Goal: Information Seeking & Learning: Learn about a topic

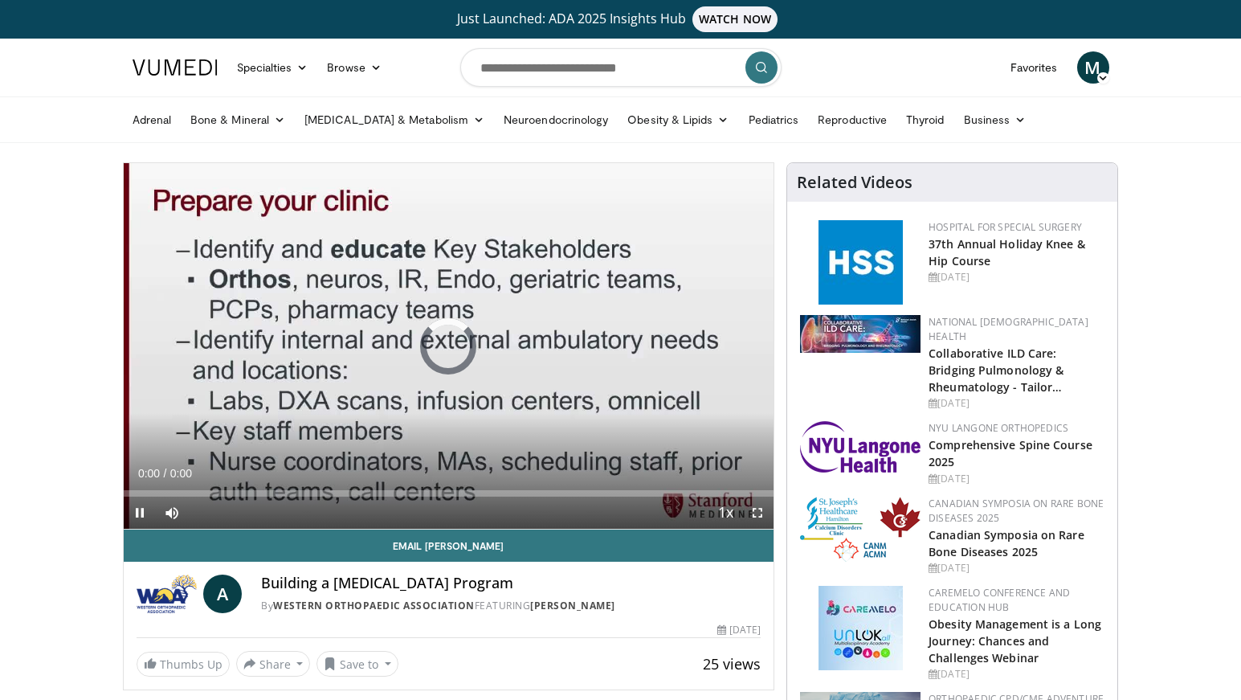
click at [273, 488] on div "Loaded : 0% 0:00 0:00" at bounding box center [449, 488] width 651 height 15
click at [308, 493] on div "Loaded : 0% 0:00 0:00" at bounding box center [449, 493] width 651 height 6
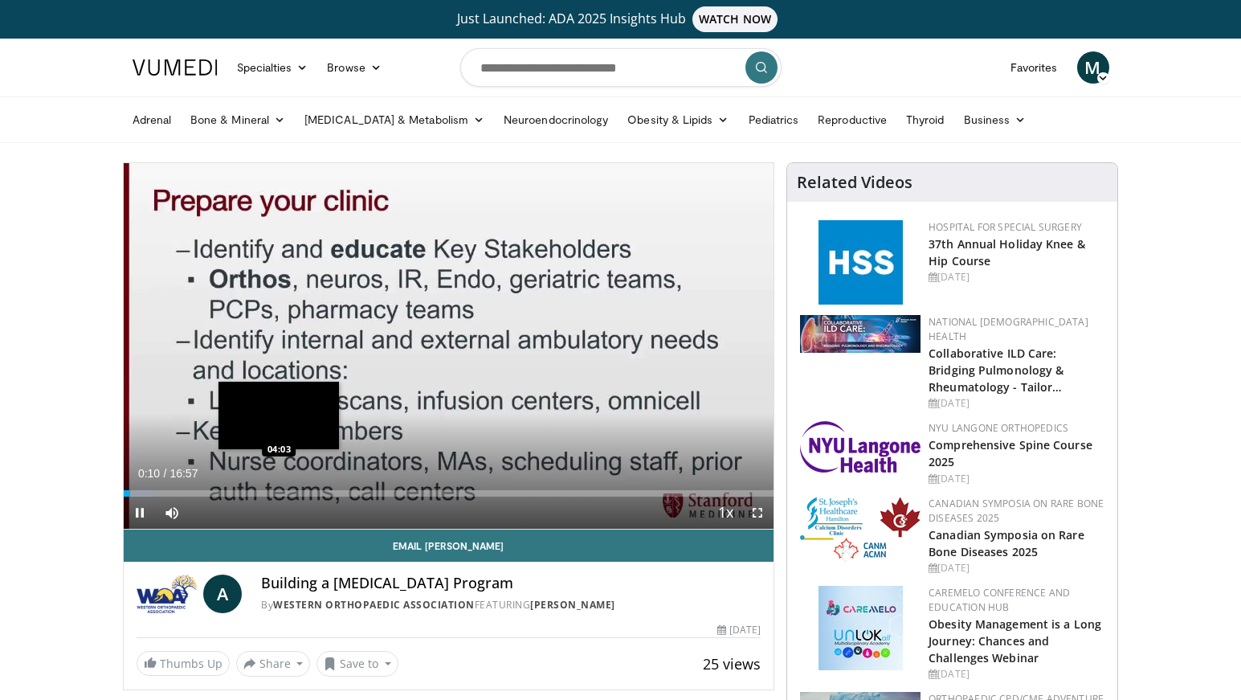
click at [284, 494] on div "Loaded : 4.92% 00:10 04:03" at bounding box center [449, 493] width 651 height 6
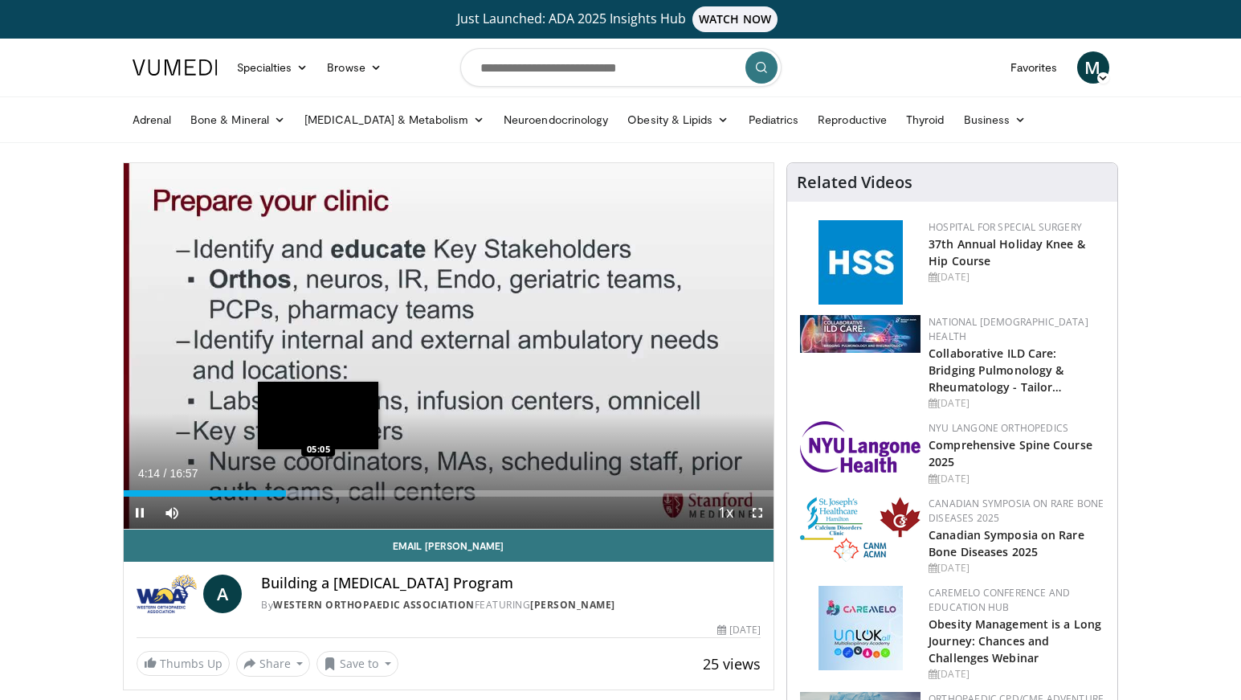
click at [318, 495] on div "Progress Bar" at bounding box center [302, 493] width 37 height 6
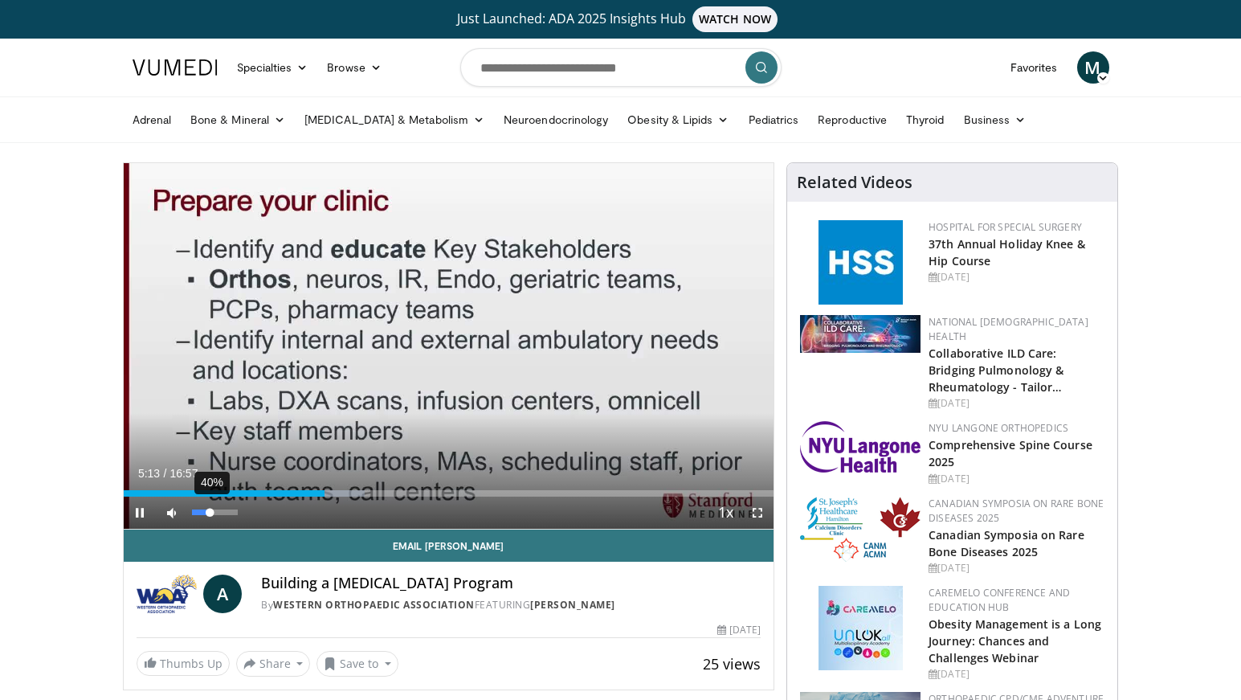
drag, startPoint x: 236, startPoint y: 513, endPoint x: 210, endPoint y: 511, distance: 25.8
click at [210, 511] on div "Volume Level" at bounding box center [201, 512] width 18 height 6
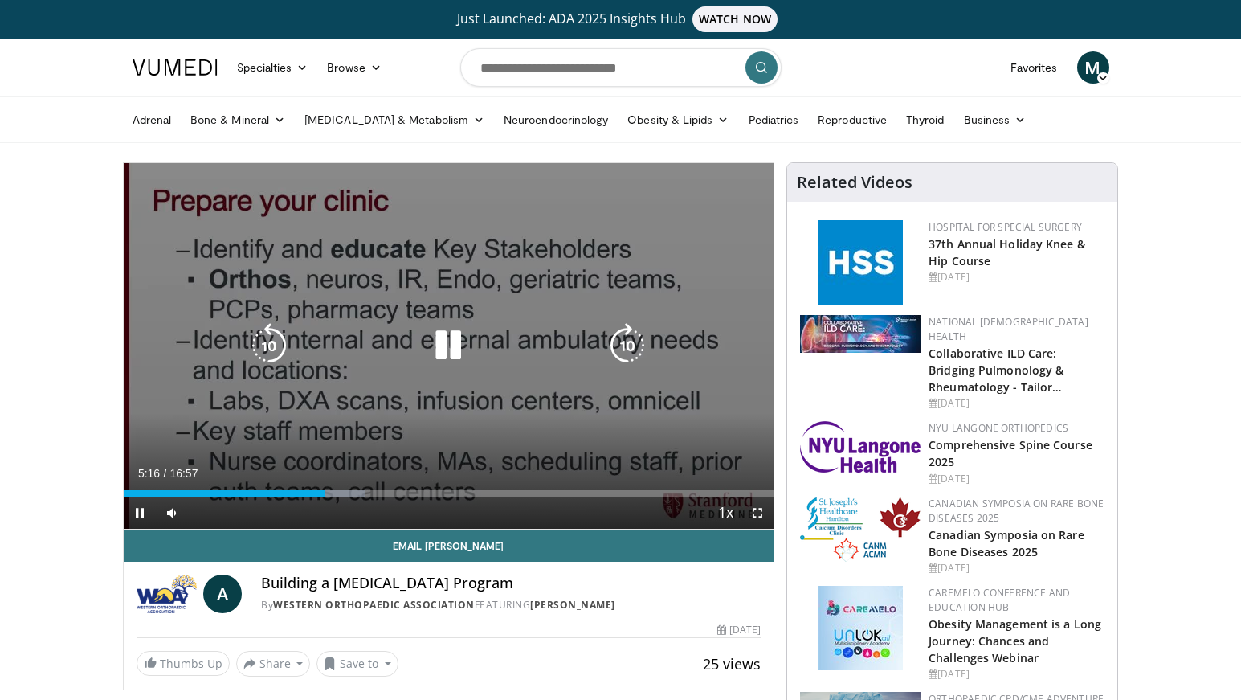
click at [438, 368] on icon "Video Player" at bounding box center [448, 345] width 45 height 45
click at [449, 321] on div "10 seconds Tap to unmute" at bounding box center [449, 346] width 651 height 366
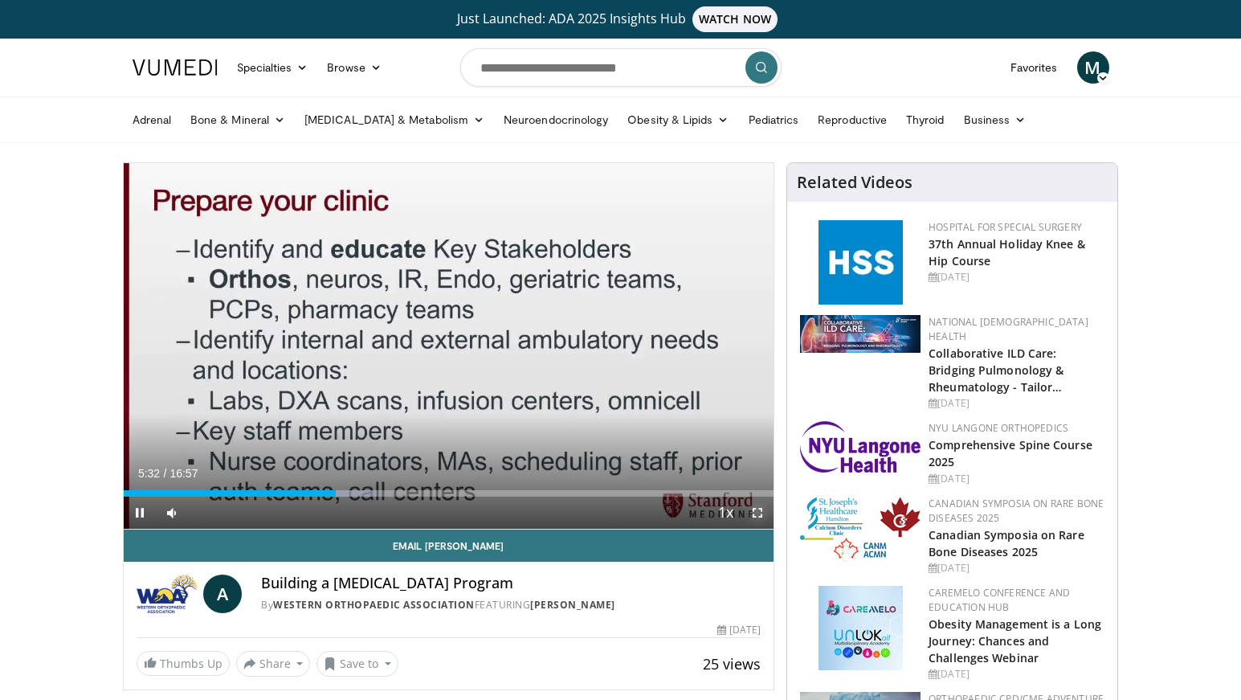
click at [760, 504] on span "Video Player" at bounding box center [757, 512] width 32 height 32
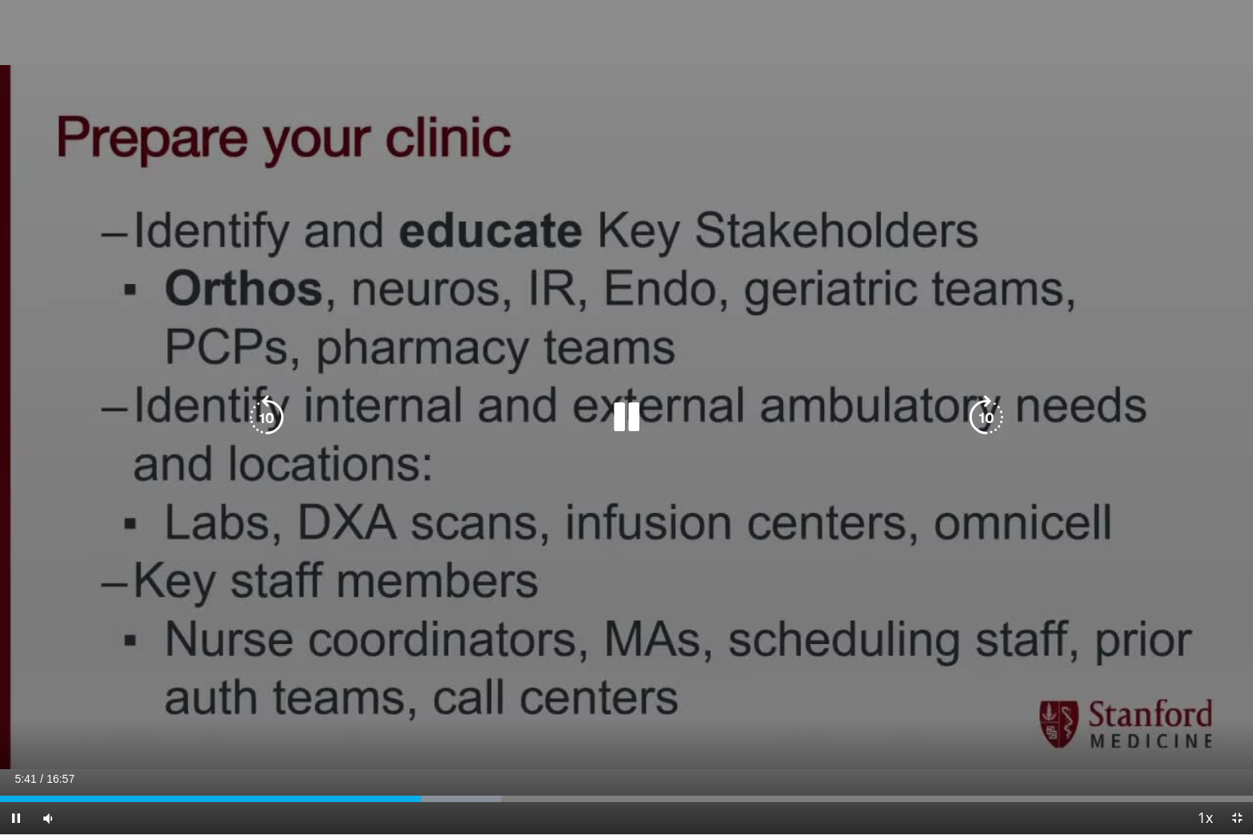
click at [616, 419] on icon "Video Player" at bounding box center [626, 417] width 45 height 45
click at [619, 415] on icon "Video Player" at bounding box center [626, 417] width 45 height 45
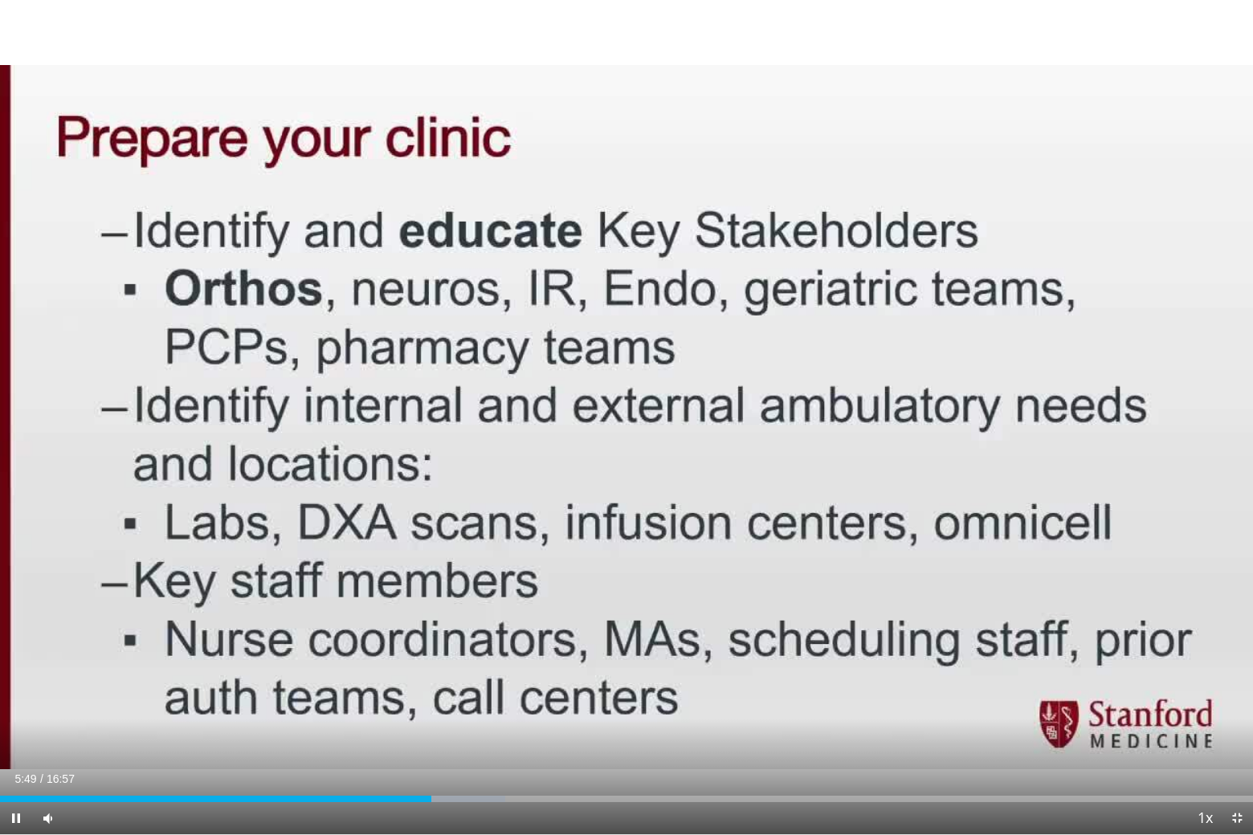
click at [674, 699] on div "Current Time 5:49 / Duration 16:57" at bounding box center [626, 779] width 1253 height 14
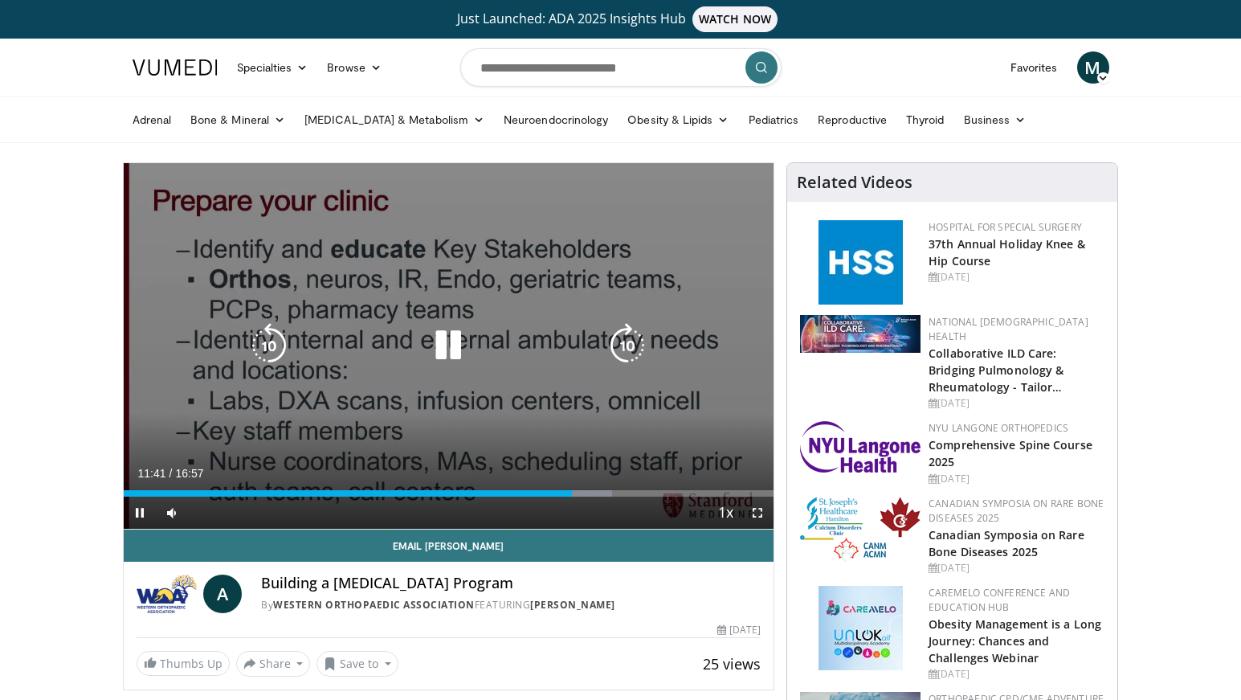
click at [438, 349] on icon "Video Player" at bounding box center [448, 345] width 45 height 45
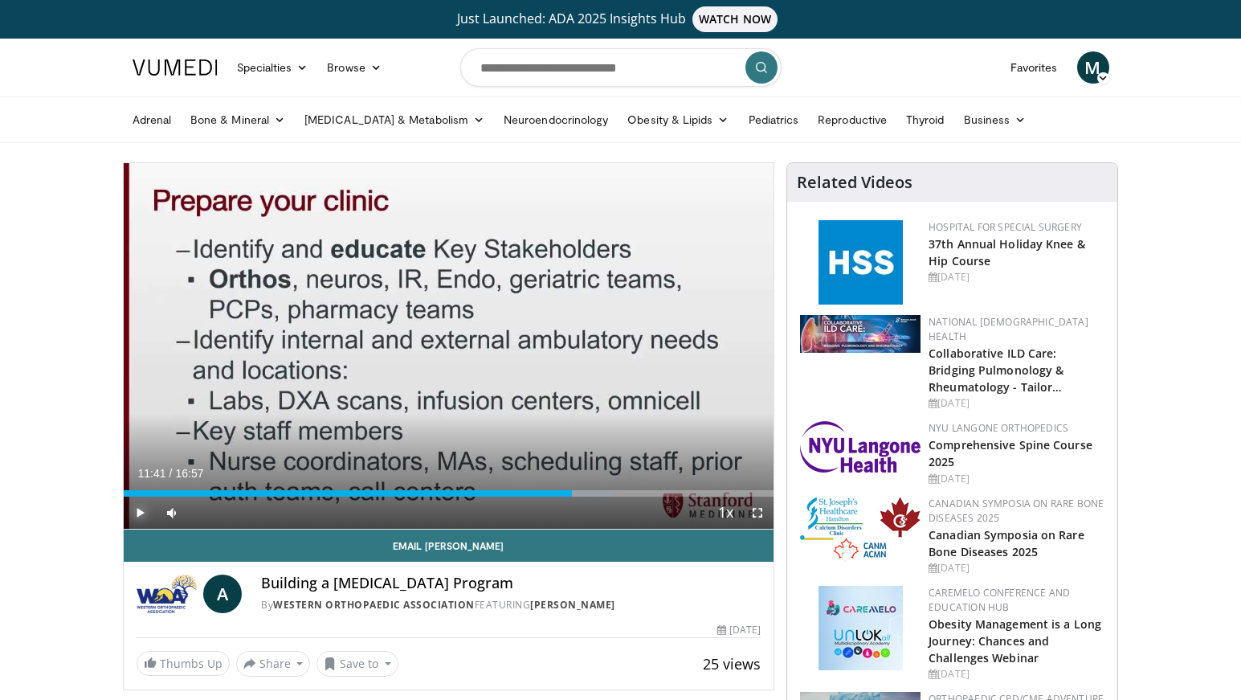
click at [145, 509] on span "Video Player" at bounding box center [140, 512] width 32 height 32
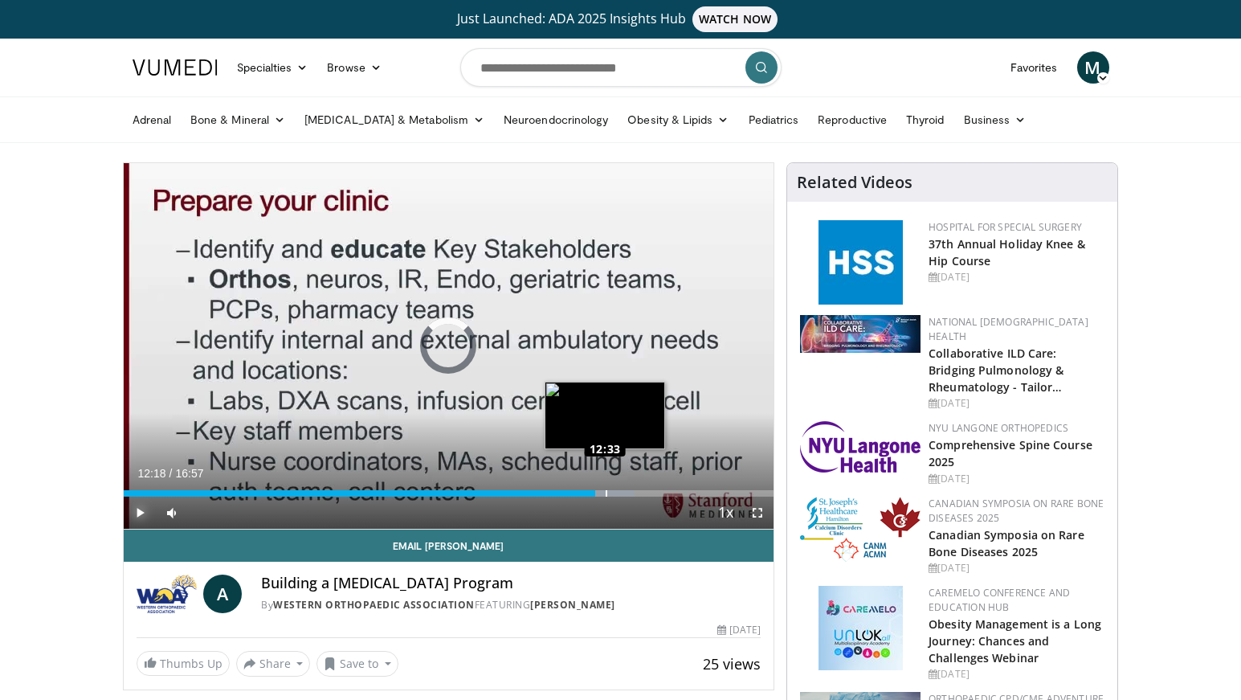
click at [605, 492] on div "Loaded : 78.66% 12:33 12:33" at bounding box center [449, 493] width 651 height 6
click at [627, 492] on div "Loaded : 82.60% 13:07 13:07" at bounding box center [449, 493] width 651 height 6
click at [631, 494] on div "Loaded : 82.90% 13:08 13:14" at bounding box center [449, 493] width 651 height 6
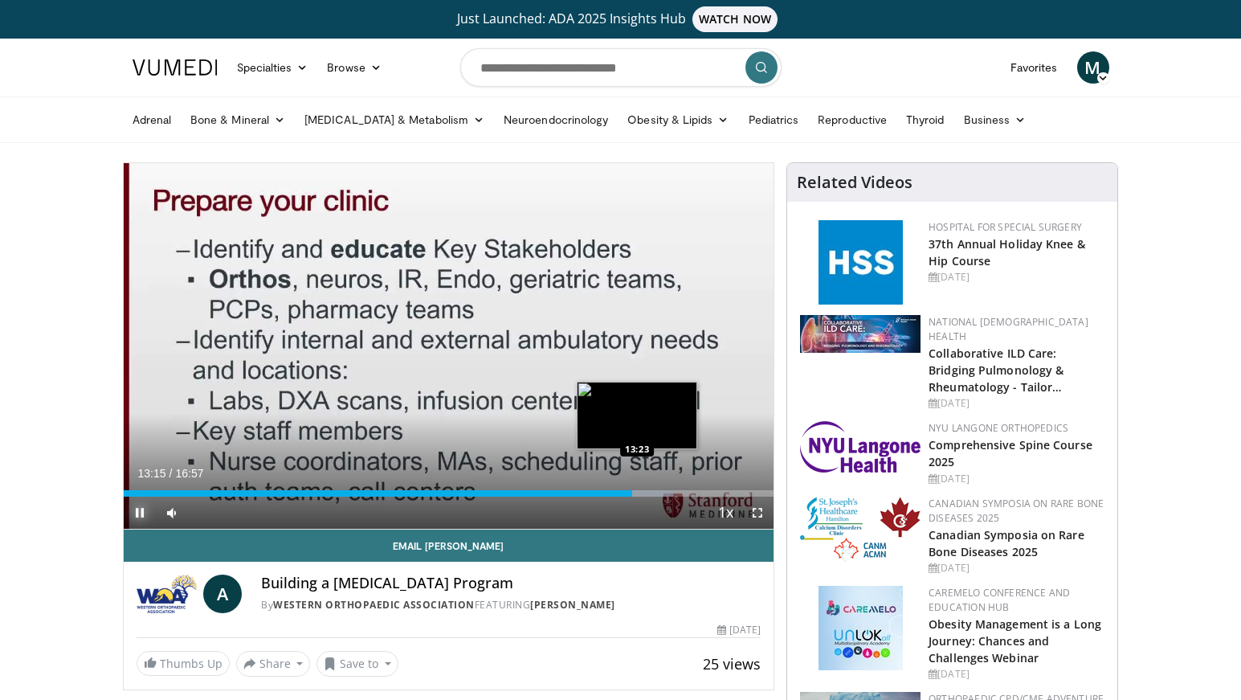
click at [637, 494] on div "Loaded : 84.56% 13:15 13:23" at bounding box center [449, 493] width 651 height 6
click at [673, 493] on div "Loaded : 87.78% 13:51 14:20" at bounding box center [449, 493] width 651 height 6
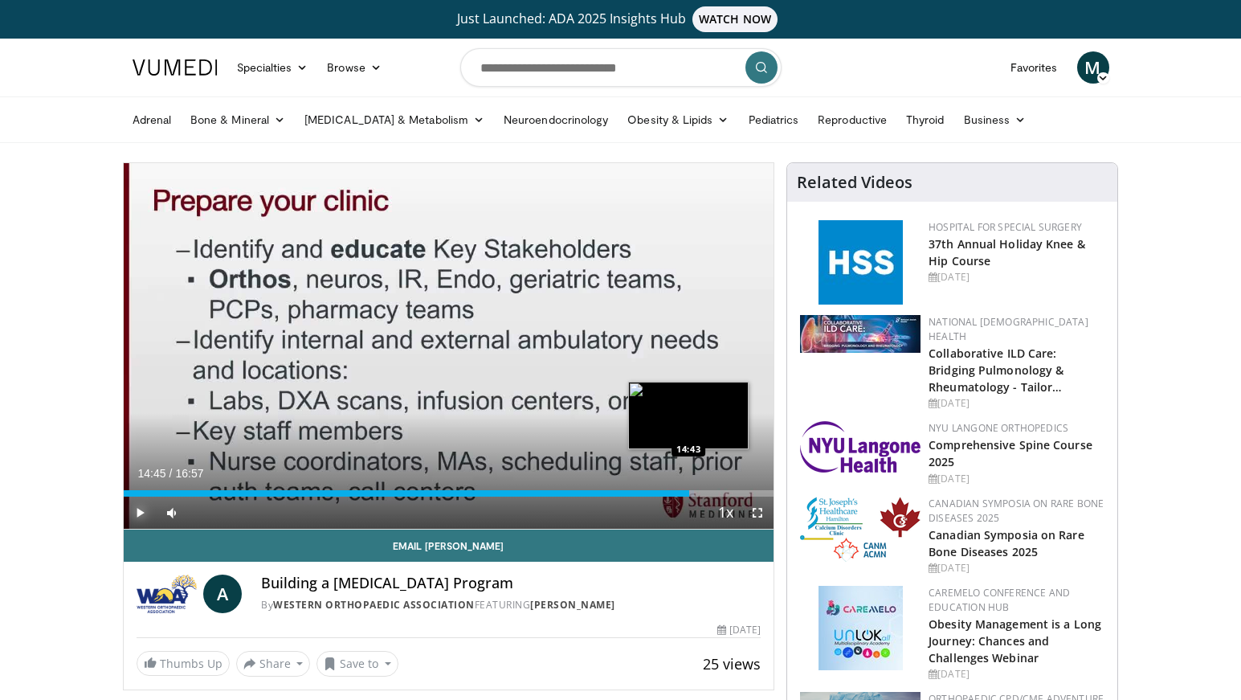
click at [689, 494] on div "Loaded : 87.78% 14:45 14:43" at bounding box center [449, 493] width 651 height 6
click at [706, 494] on div "Progress Bar" at bounding box center [705, 493] width 39 height 6
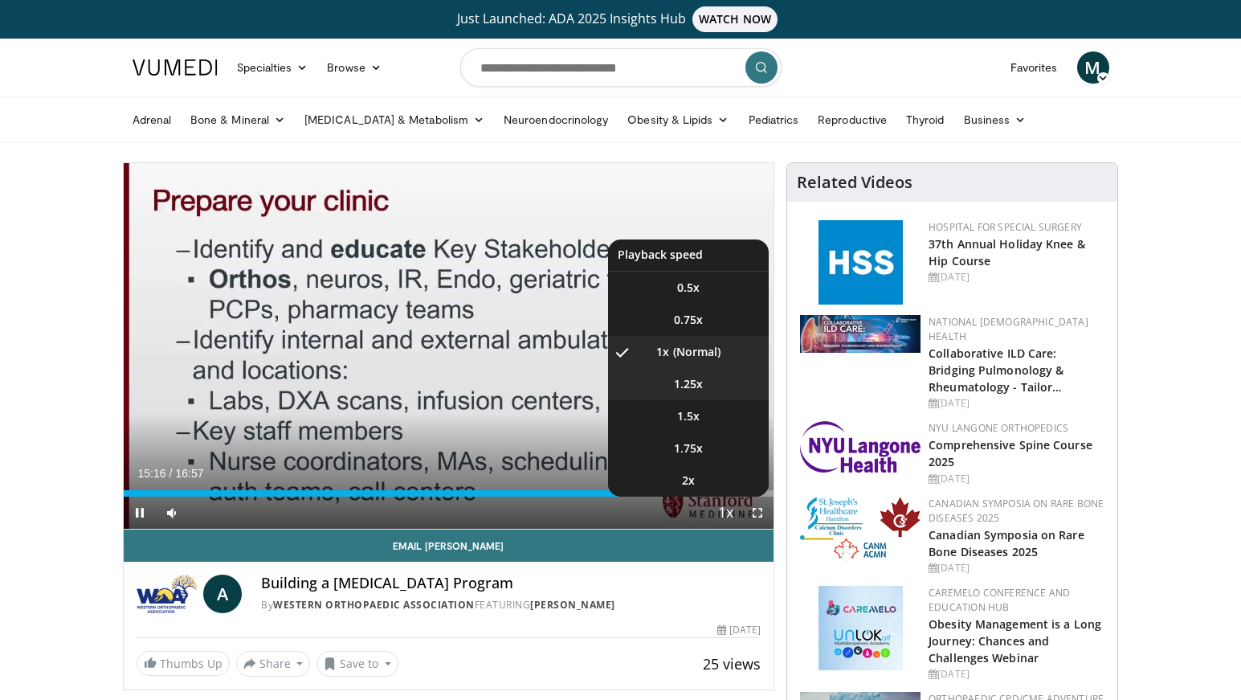
click at [710, 390] on li "1.25x" at bounding box center [688, 384] width 161 height 32
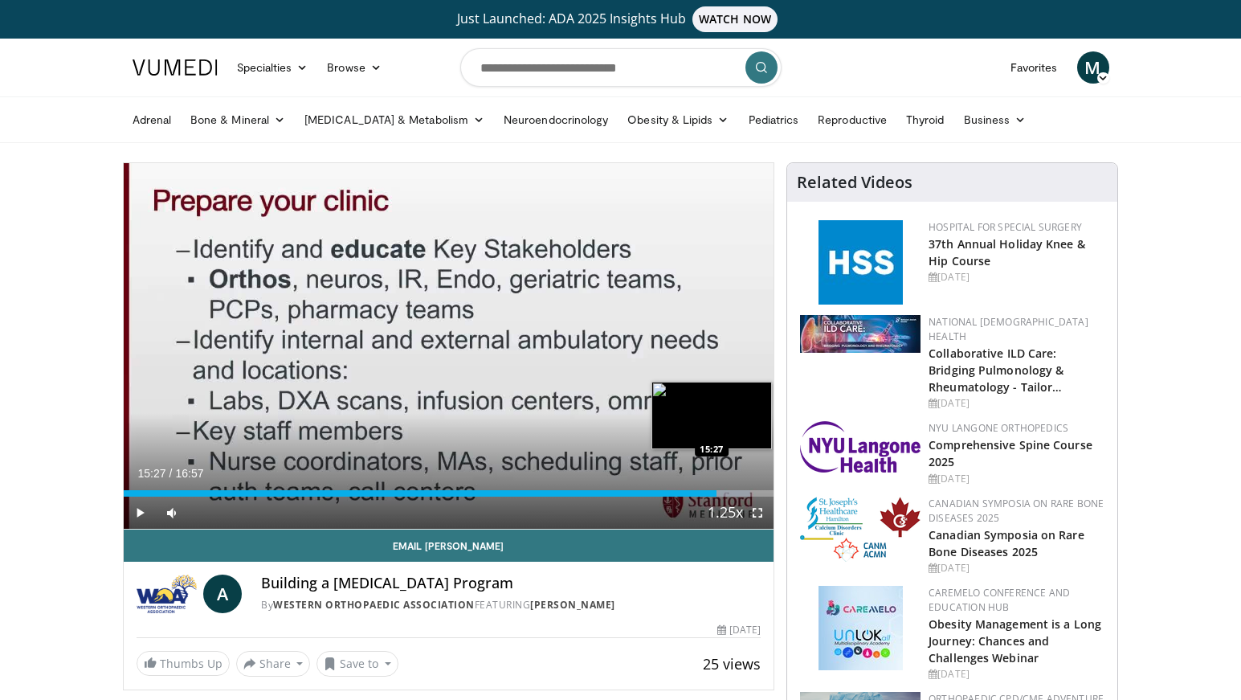
click at [717, 494] on div "Progress Bar" at bounding box center [719, 493] width 63 height 6
click at [729, 494] on div "Progress Bar" at bounding box center [724, 493] width 54 height 6
click at [737, 496] on div "1.25x Playback Rate 0.5x 0.75x 1x 1.25x , selected 1.5x 1.75x 2x" at bounding box center [725, 512] width 32 height 32
click at [745, 496] on span "Video Player" at bounding box center [757, 512] width 32 height 32
click at [751, 490] on div "Loaded : 100.00% 16:20 16:20" at bounding box center [449, 493] width 651 height 6
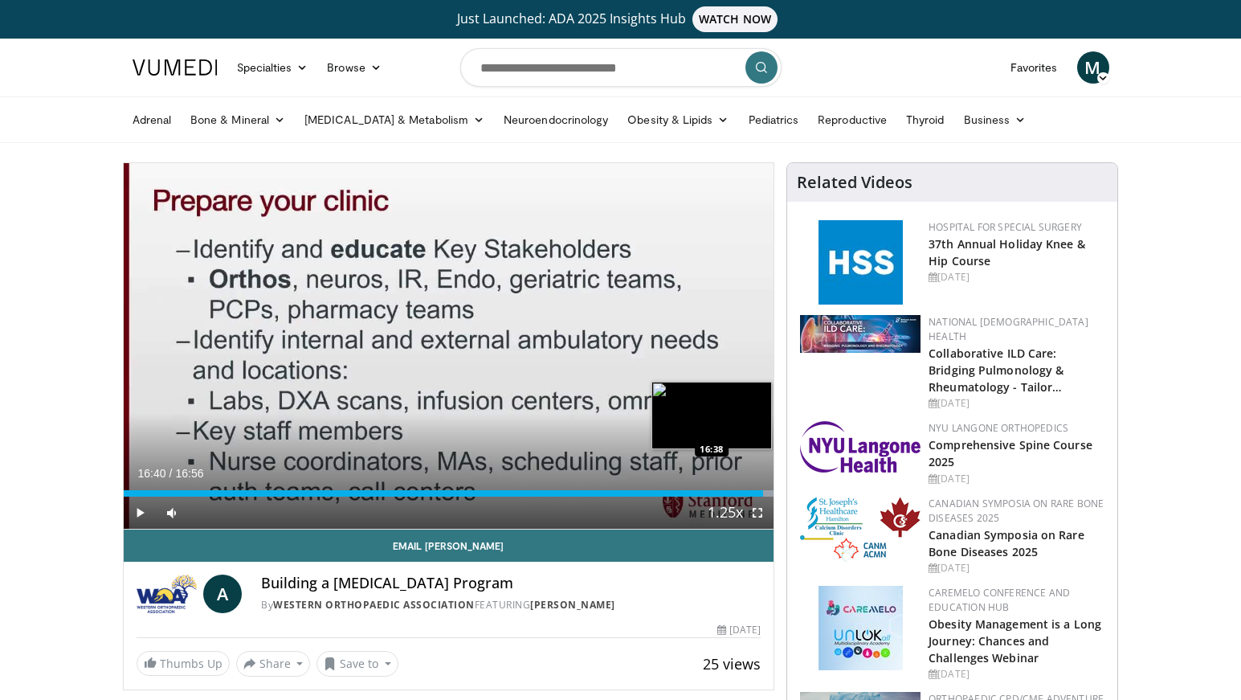
click at [763, 492] on div "Progress Bar" at bounding box center [763, 493] width 2 height 6
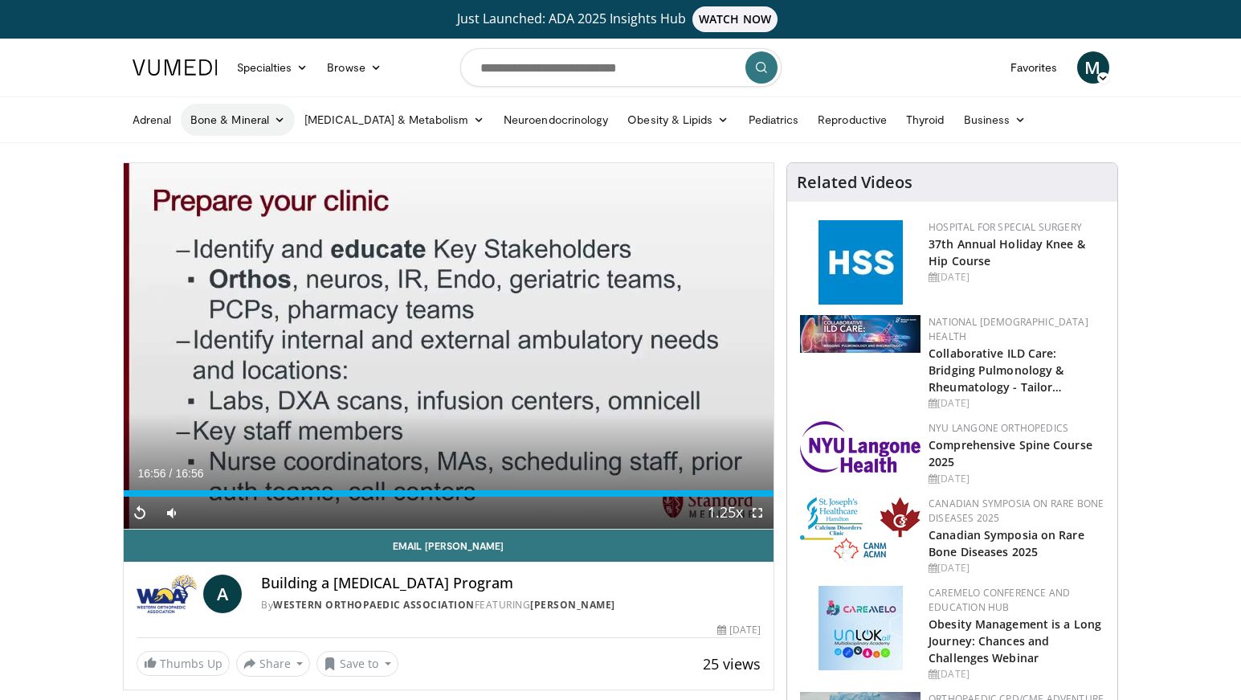
click at [225, 118] on link "Bone & Mineral" at bounding box center [238, 120] width 114 height 32
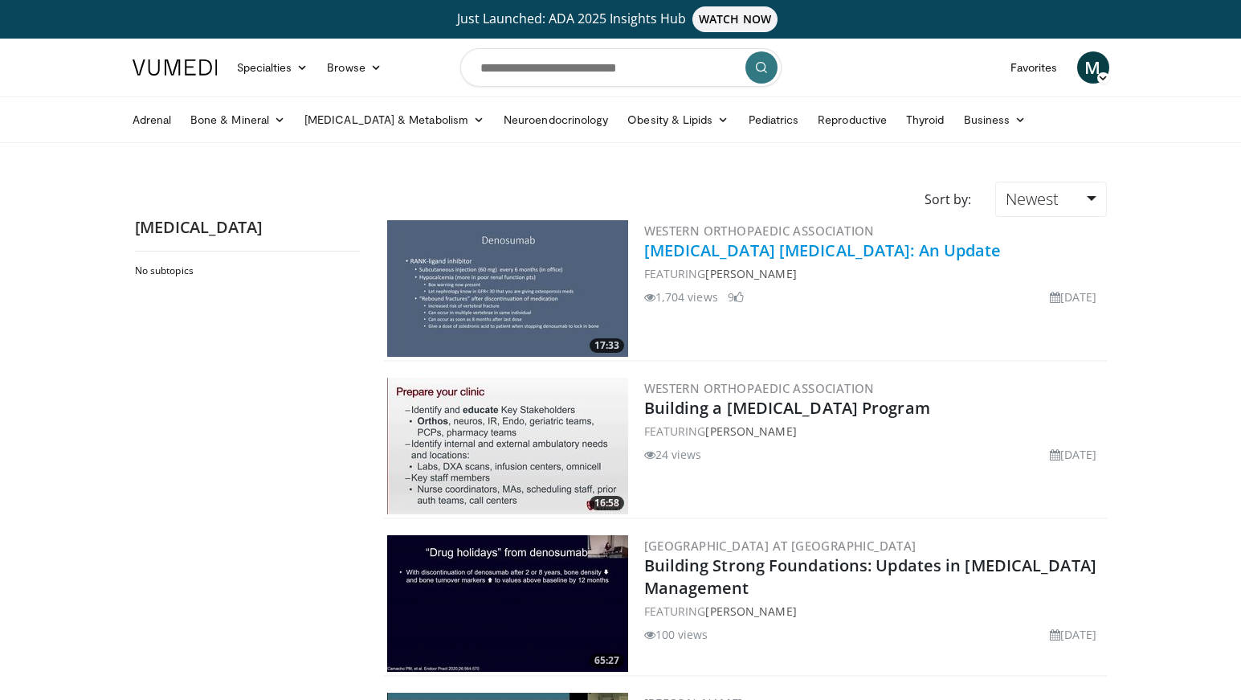
click at [840, 255] on link "[MEDICAL_DATA] [MEDICAL_DATA]: An Update" at bounding box center [822, 250] width 357 height 22
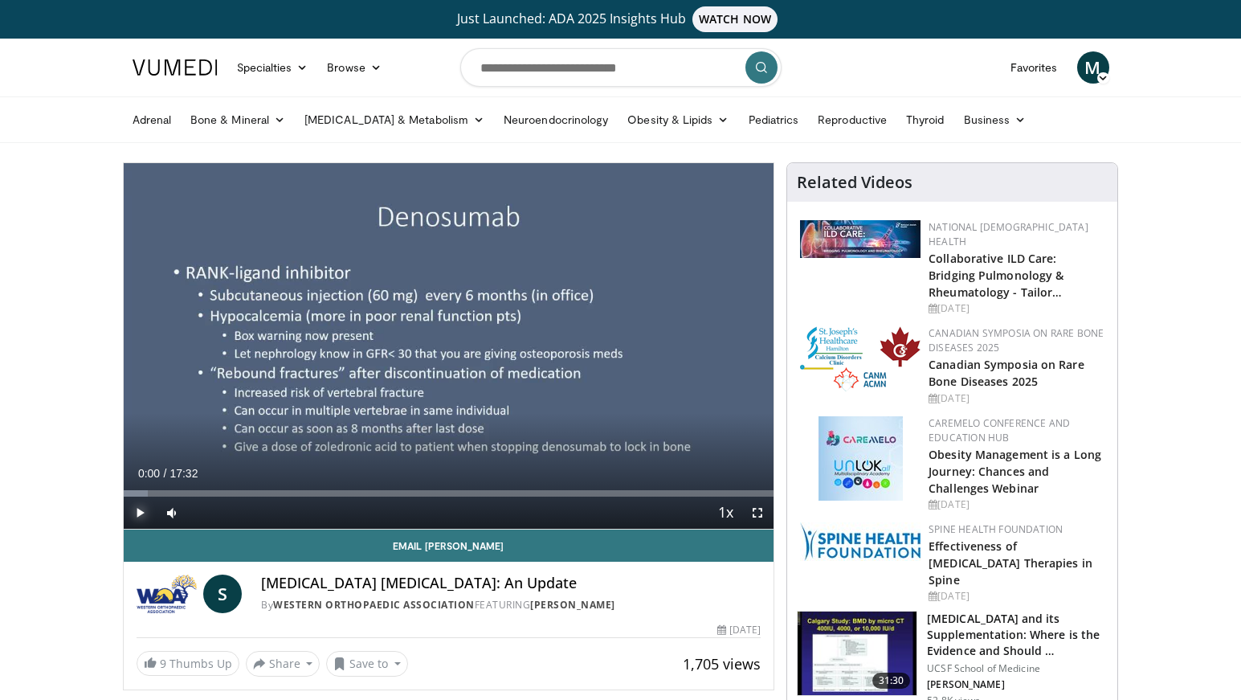
click at [145, 507] on span "Video Player" at bounding box center [140, 512] width 32 height 32
click at [142, 493] on div "Loaded : 3.77% 00:31 00:32" at bounding box center [449, 493] width 651 height 6
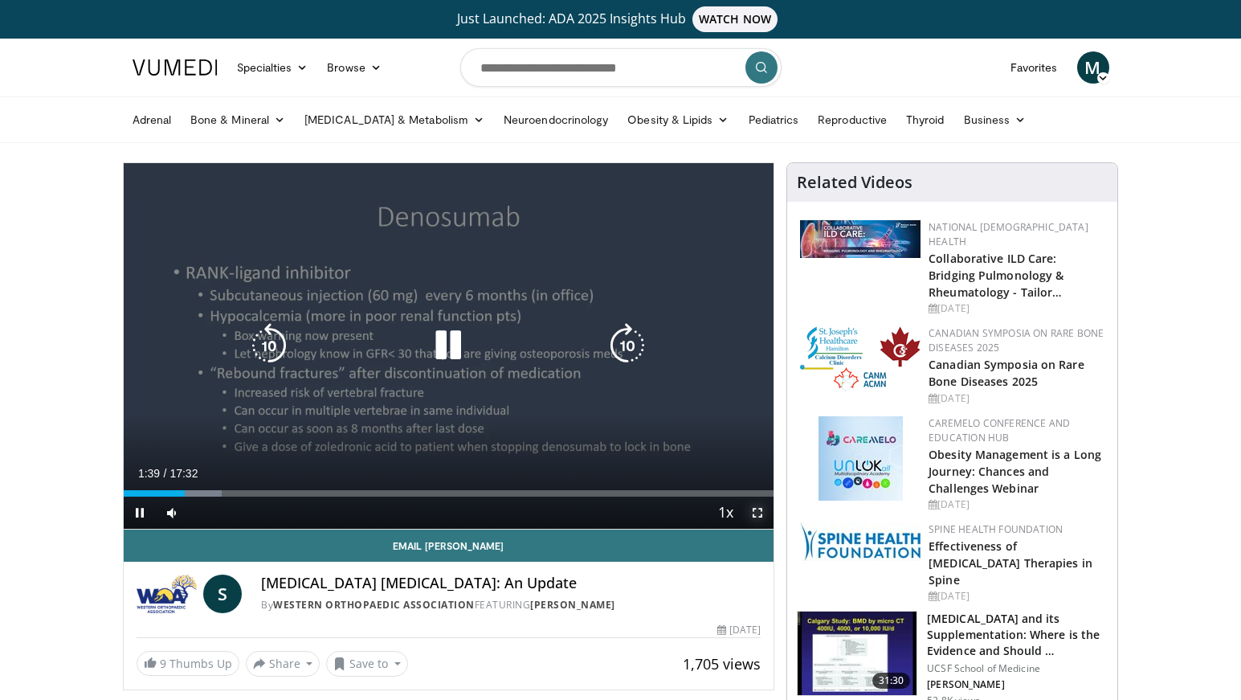
drag, startPoint x: 758, startPoint y: 513, endPoint x: 758, endPoint y: 610, distance: 97.2
click at [758, 513] on span "Video Player" at bounding box center [757, 512] width 32 height 32
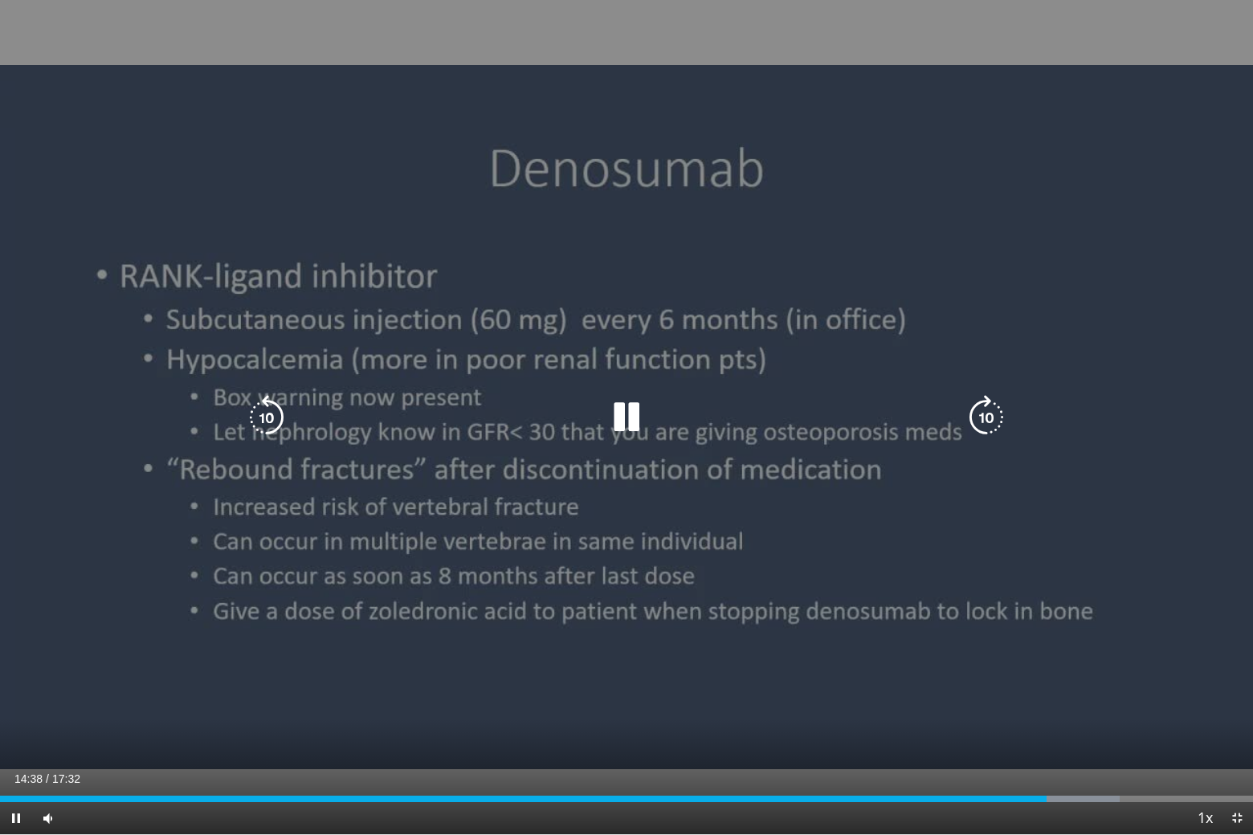
click at [1001, 699] on video-js "**********" at bounding box center [626, 417] width 1253 height 835
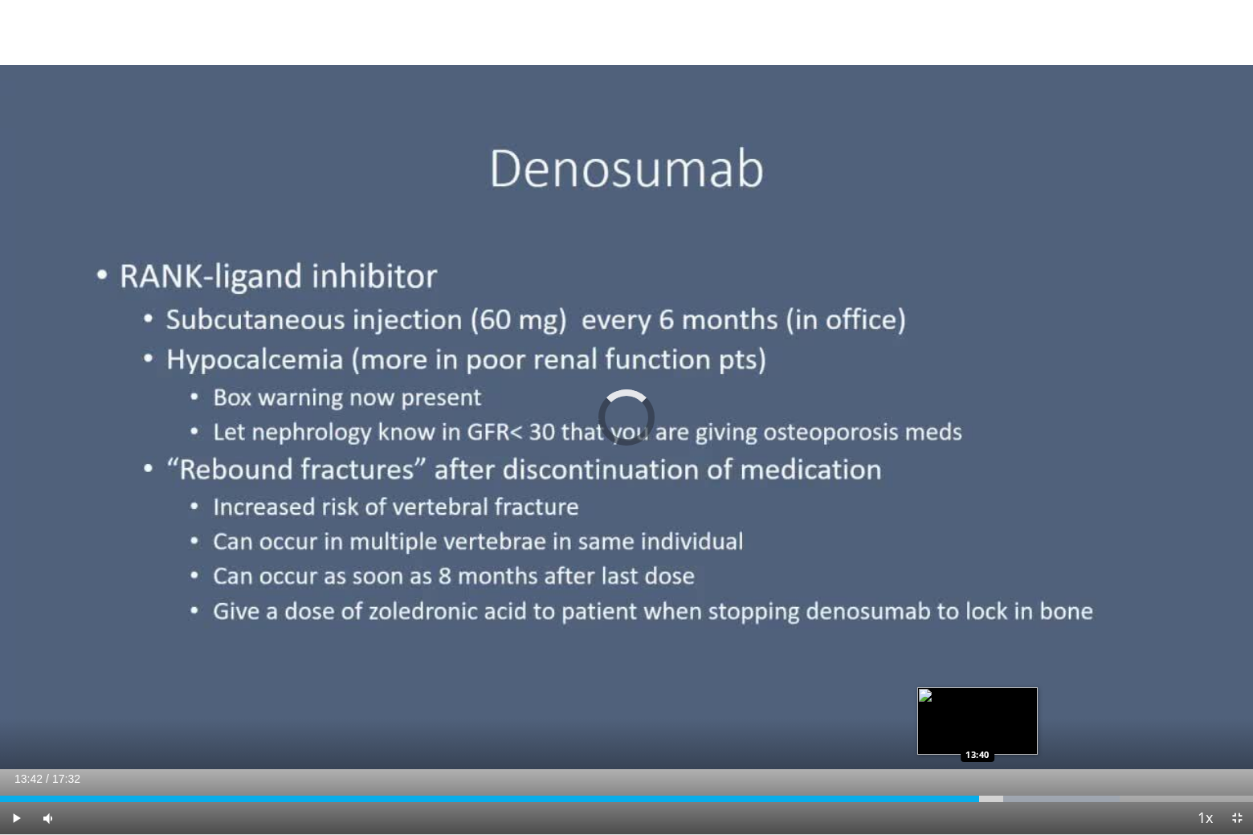
click at [978, 699] on div "14:39" at bounding box center [489, 799] width 979 height 6
click at [16, 699] on span "Video Player" at bounding box center [16, 819] width 32 height 32
click at [8, 699] on span "Video Player" at bounding box center [16, 819] width 32 height 32
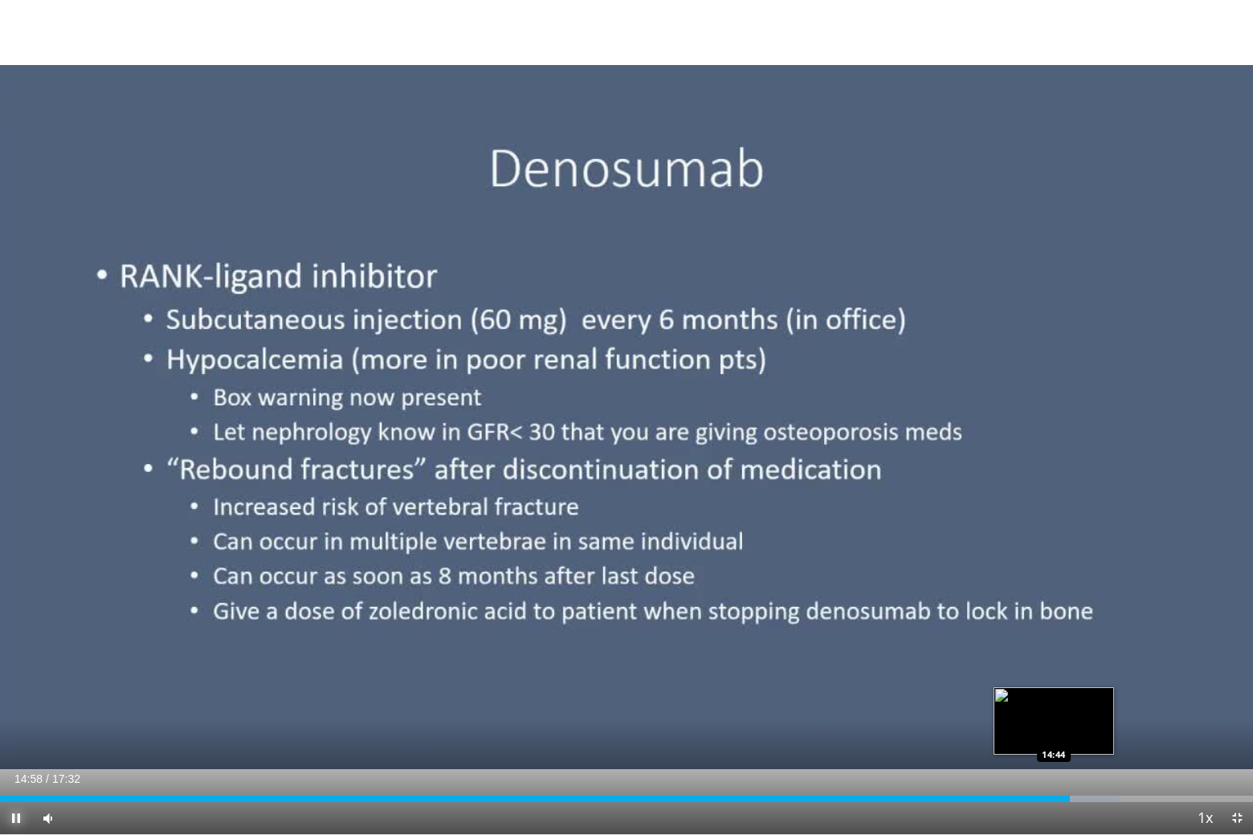
click at [1053, 699] on div "14:58" at bounding box center [535, 799] width 1070 height 6
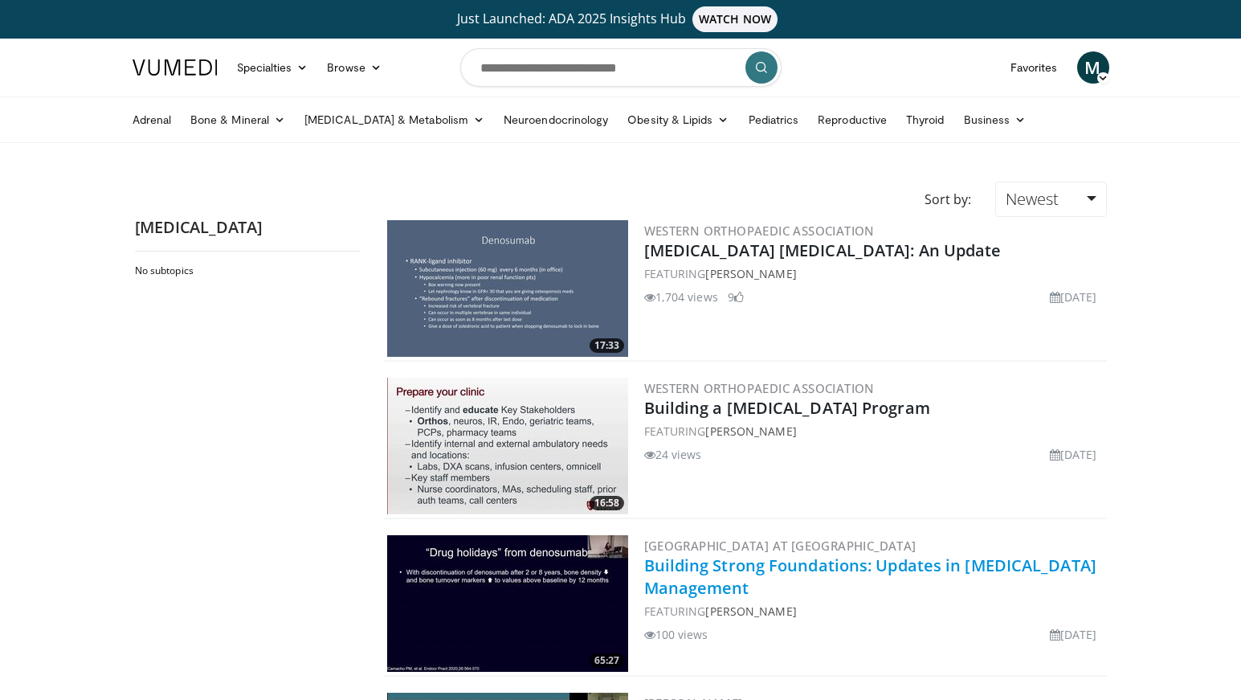
click at [796, 567] on link "Building Strong Foundations: Updates in [MEDICAL_DATA] Management" at bounding box center [870, 576] width 452 height 44
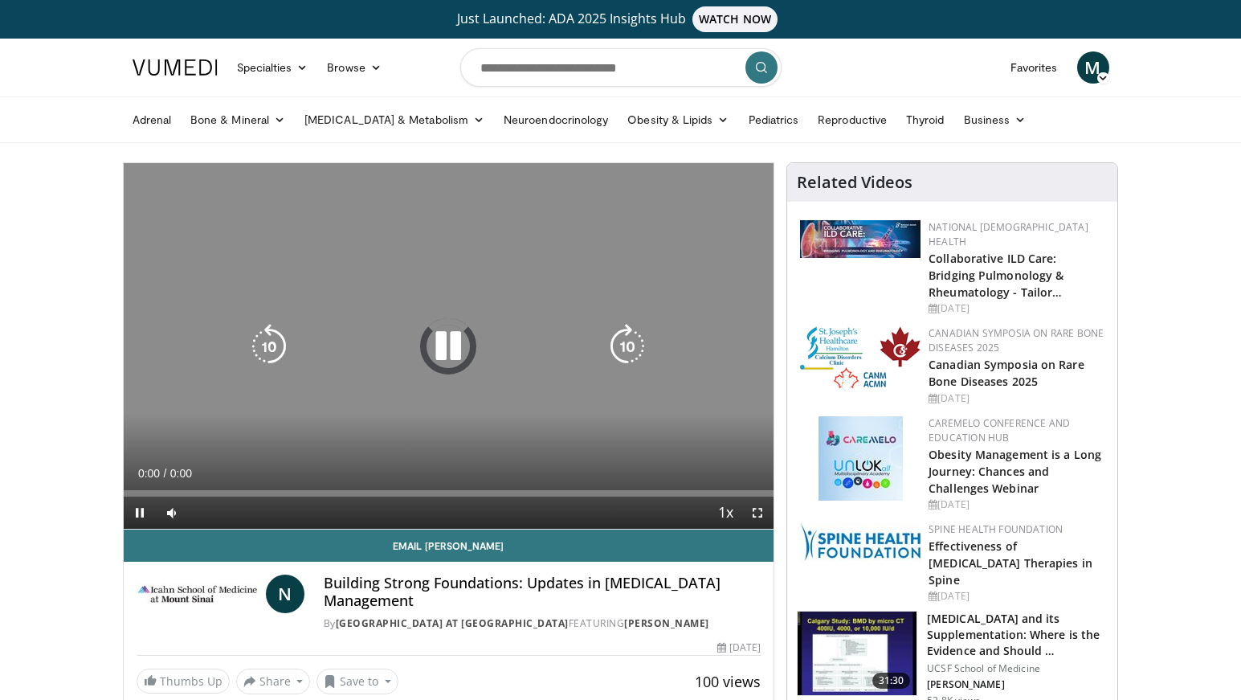
click at [446, 347] on icon "Video Player" at bounding box center [448, 346] width 45 height 45
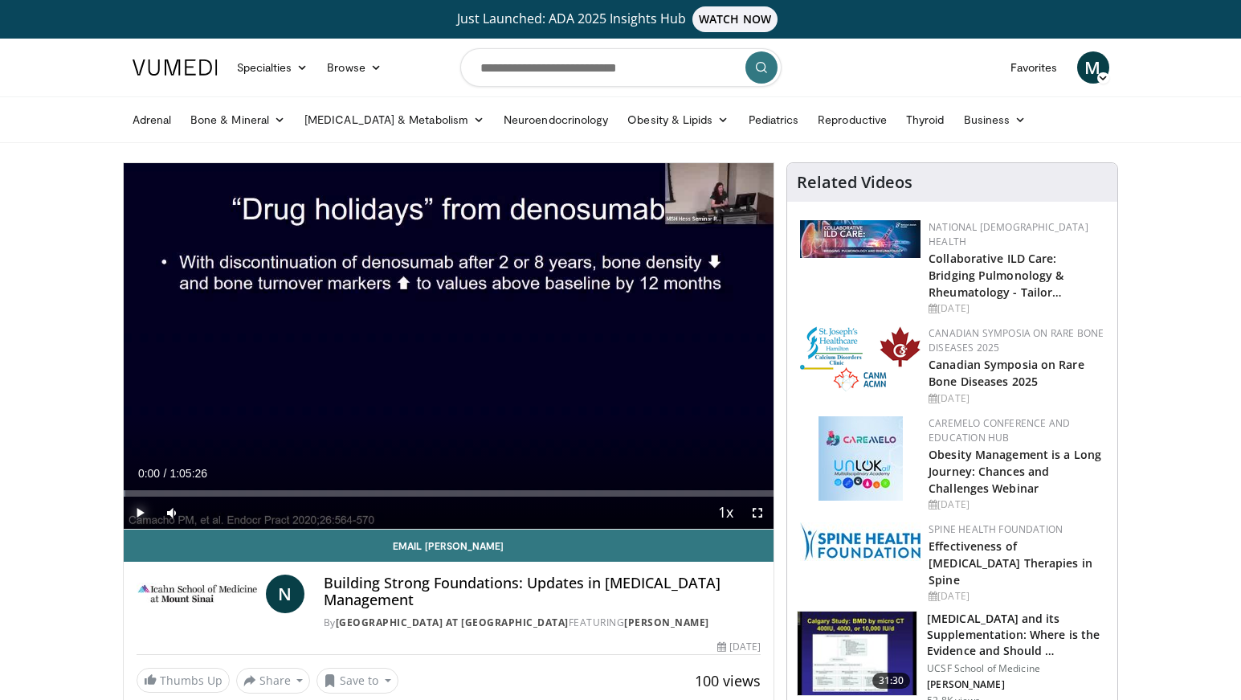
click at [148, 510] on span "Video Player" at bounding box center [140, 512] width 32 height 32
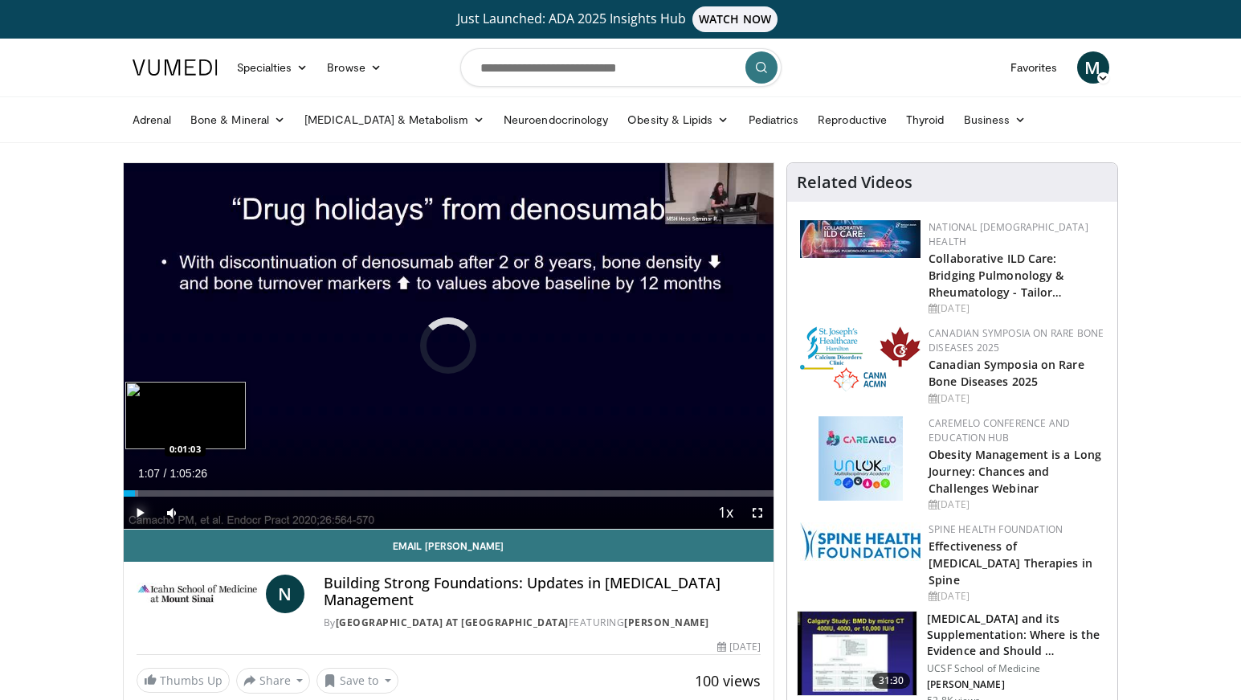
click at [134, 492] on div "Loaded : 2.27% 0:00:26 0:01:03" at bounding box center [449, 493] width 651 height 6
click at [145, 494] on div "Loaded : 3.54% 0:02:10 0:02:10" at bounding box center [449, 493] width 651 height 6
click at [157, 492] on div "Loaded : 7.64% 0:03:28 0:03:28" at bounding box center [449, 493] width 651 height 6
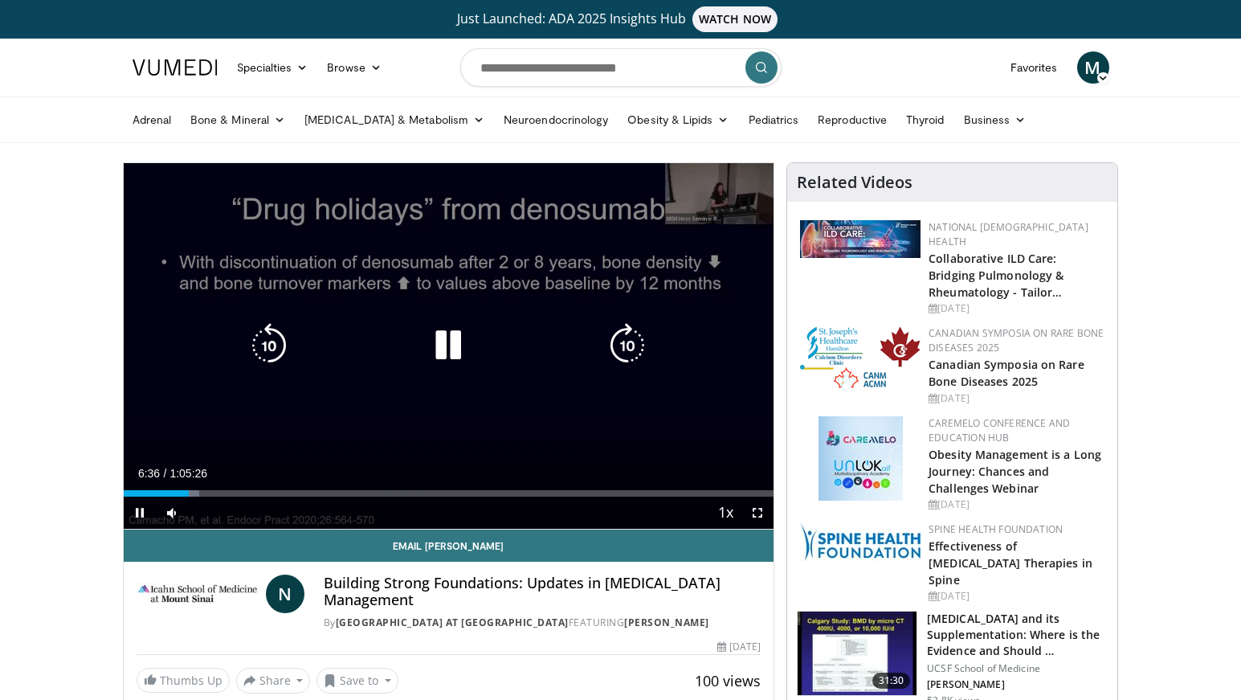
click at [448, 341] on icon "Video Player" at bounding box center [448, 345] width 45 height 45
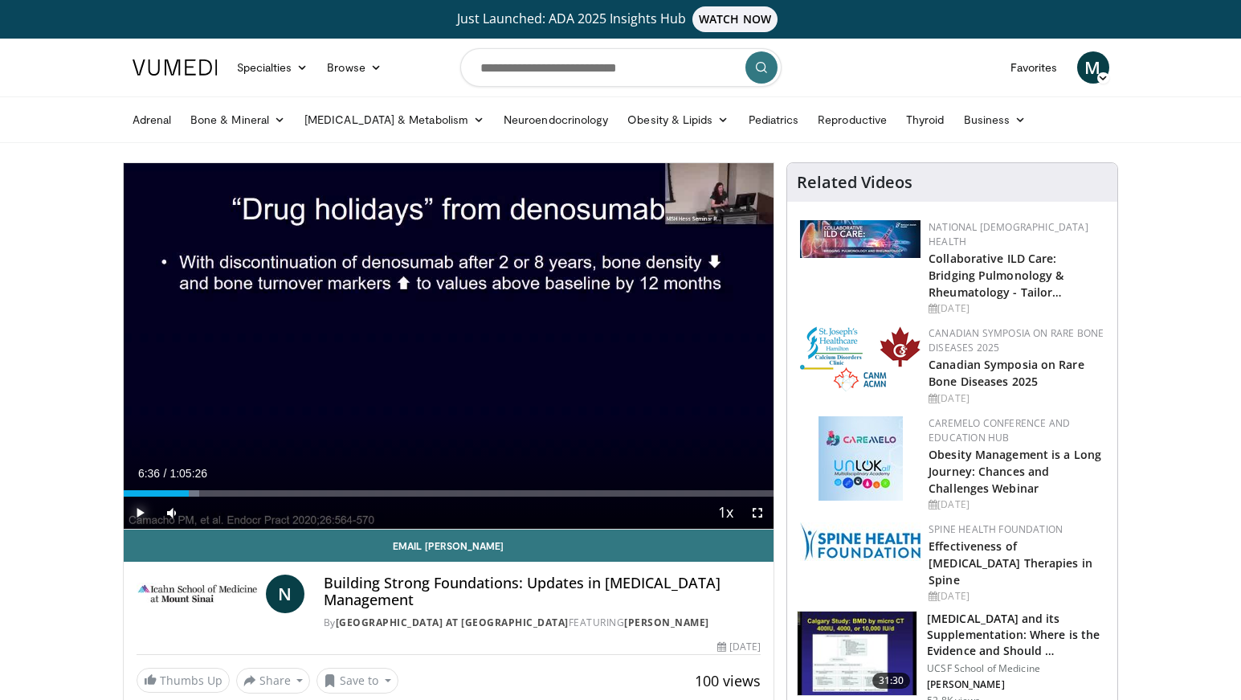
click at [137, 509] on span "Video Player" at bounding box center [140, 512] width 32 height 32
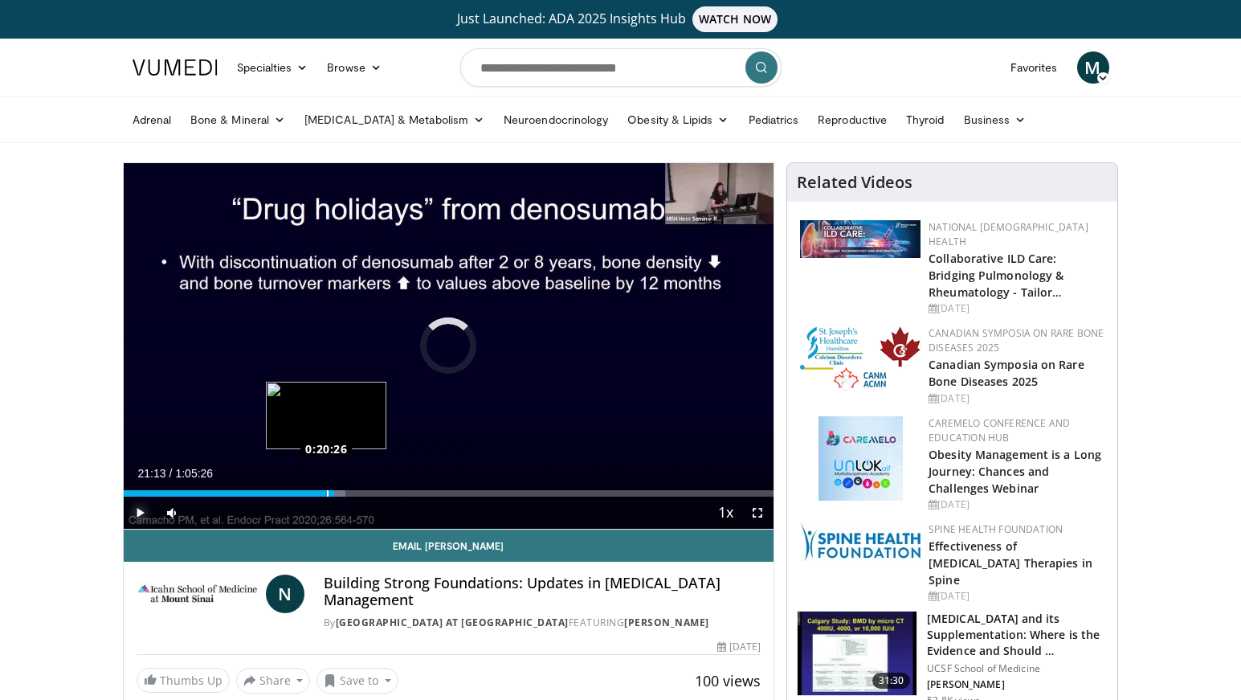
click at [326, 495] on div "0:20:26" at bounding box center [229, 493] width 211 height 6
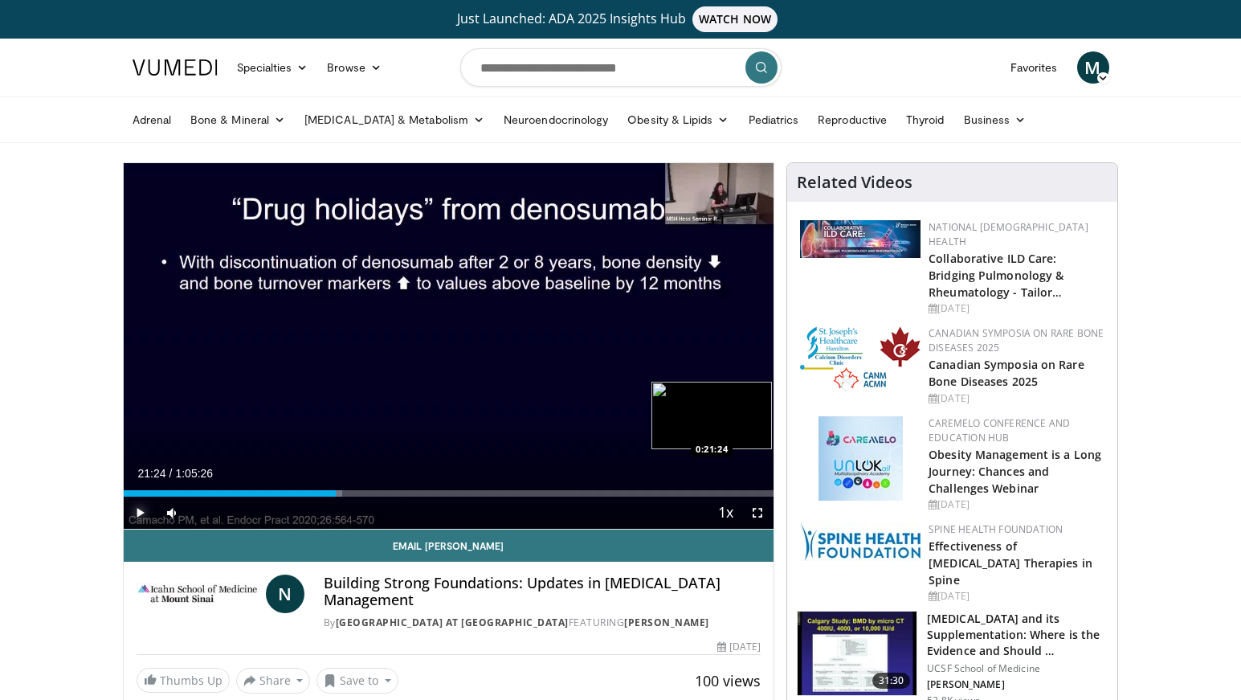
click at [336, 496] on div "Loaded : 33.60% 0:20:58 0:21:24" at bounding box center [449, 493] width 651 height 6
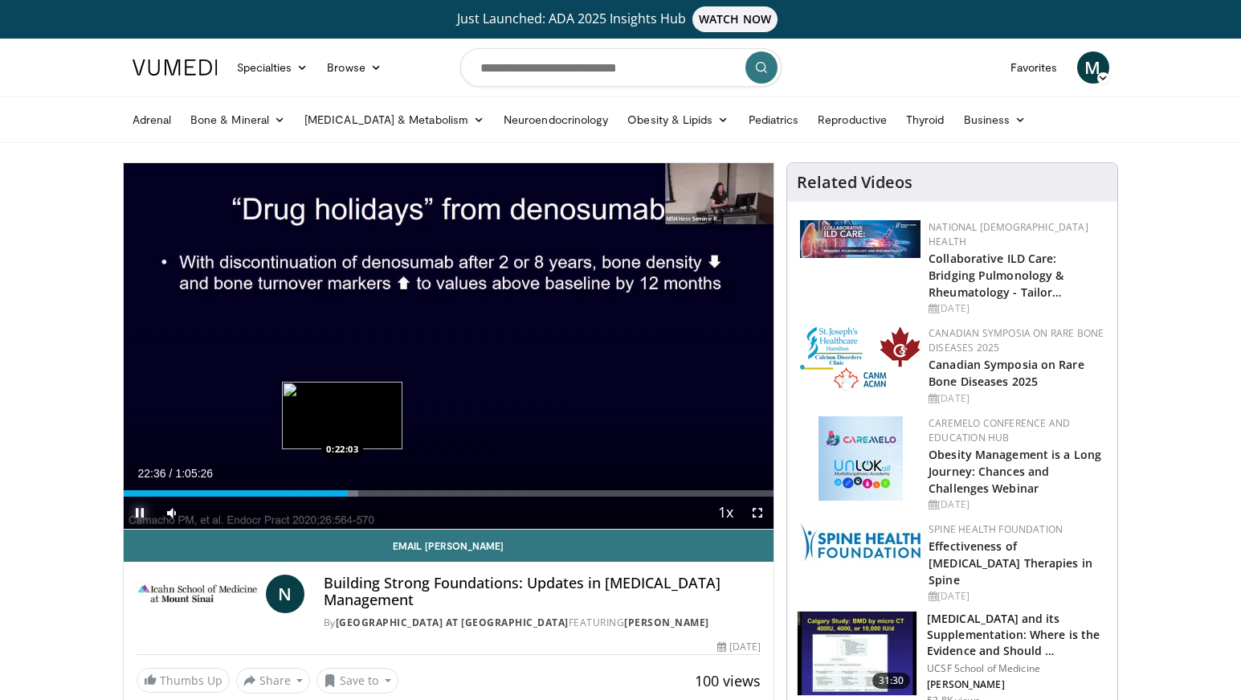
click at [342, 495] on div "Loaded : 36.13% 0:22:36 0:22:03" at bounding box center [449, 493] width 651 height 6
click at [347, 490] on div "Loaded : 36.13% 0:22:05 0:22:32" at bounding box center [449, 493] width 651 height 6
click at [343, 496] on div "Current Time 22:35 / Duration 1:05:26 Pause Skip Backward Skip Forward Mute 100…" at bounding box center [449, 512] width 651 height 32
click at [341, 493] on div "0:22:40" at bounding box center [237, 493] width 226 height 6
click at [362, 492] on div "Loaded : 39.67% 0:24:04 0:24:04" at bounding box center [449, 493] width 651 height 6
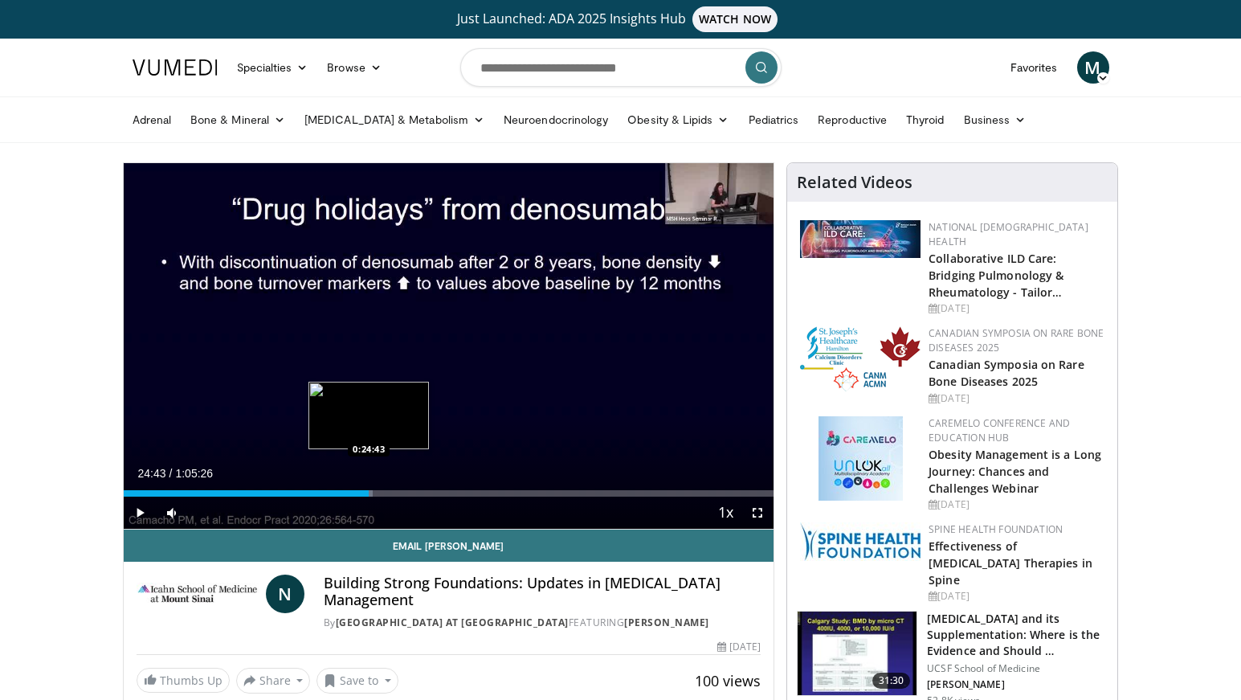
click at [369, 492] on div "Progress Bar" at bounding box center [366, 493] width 11 height 6
click at [366, 495] on div "0:24:23" at bounding box center [245, 493] width 243 height 6
click at [392, 495] on div "Loaded : 43.81% 0:27:40 0:26:58" at bounding box center [449, 493] width 651 height 6
click at [397, 494] on div "Progress Bar" at bounding box center [397, 493] width 11 height 6
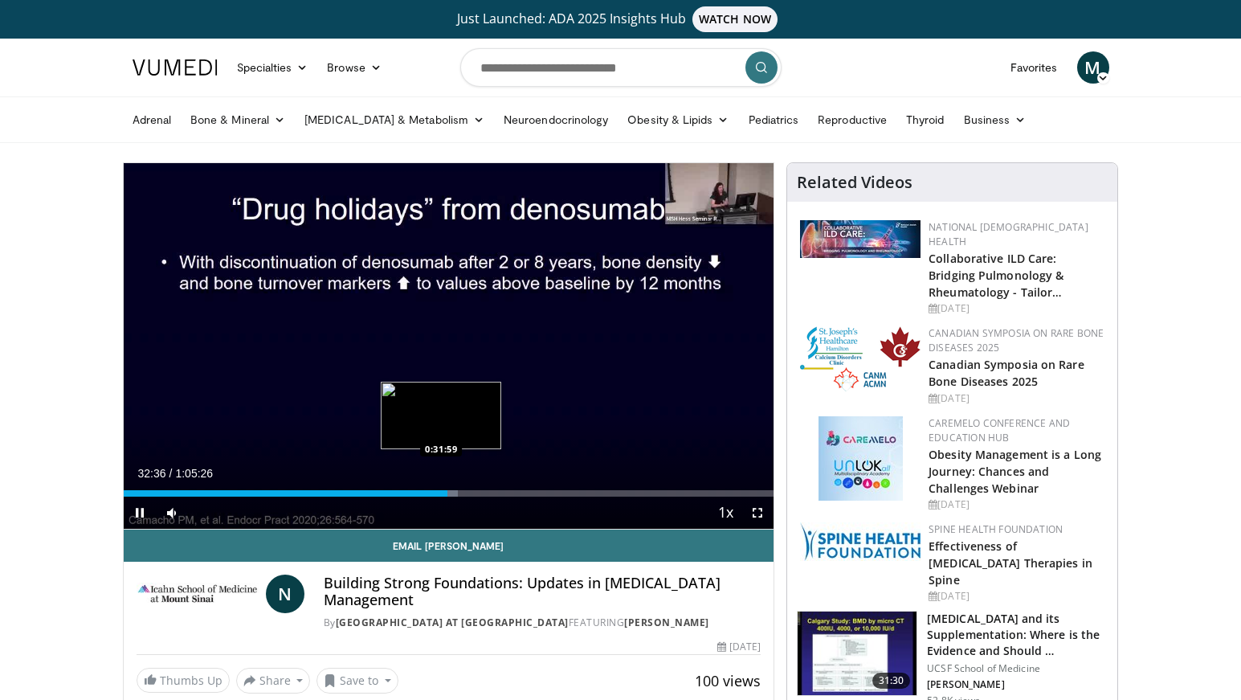
click at [441, 495] on div "Loaded : 51.45% 0:32:36 0:31:59" at bounding box center [449, 493] width 651 height 6
click at [449, 493] on video-js "**********" at bounding box center [449, 346] width 651 height 366
click at [447, 495] on div "Progress Bar" at bounding box center [446, 493] width 13 height 6
click at [447, 493] on div "Loaded : 51.54% 0:32:33 0:32:33" at bounding box center [449, 493] width 651 height 6
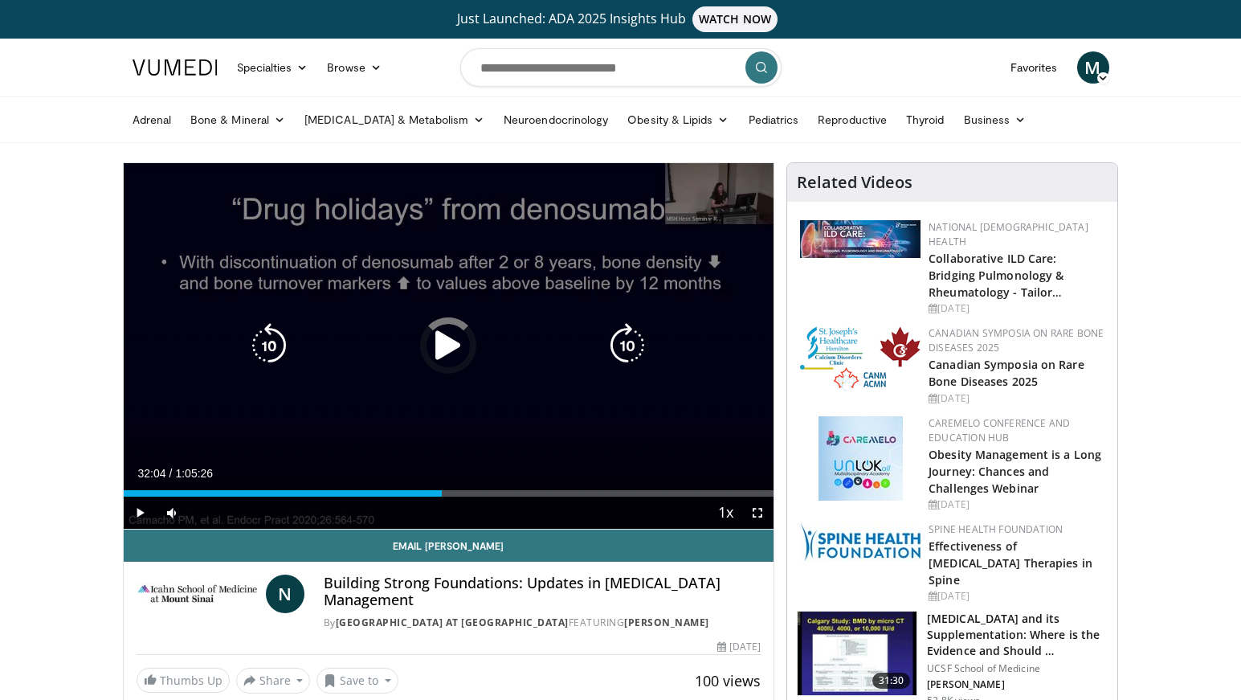
click at [442, 496] on div "Loaded : 0.00% 0:32:04 0:32:33" at bounding box center [449, 493] width 651 height 6
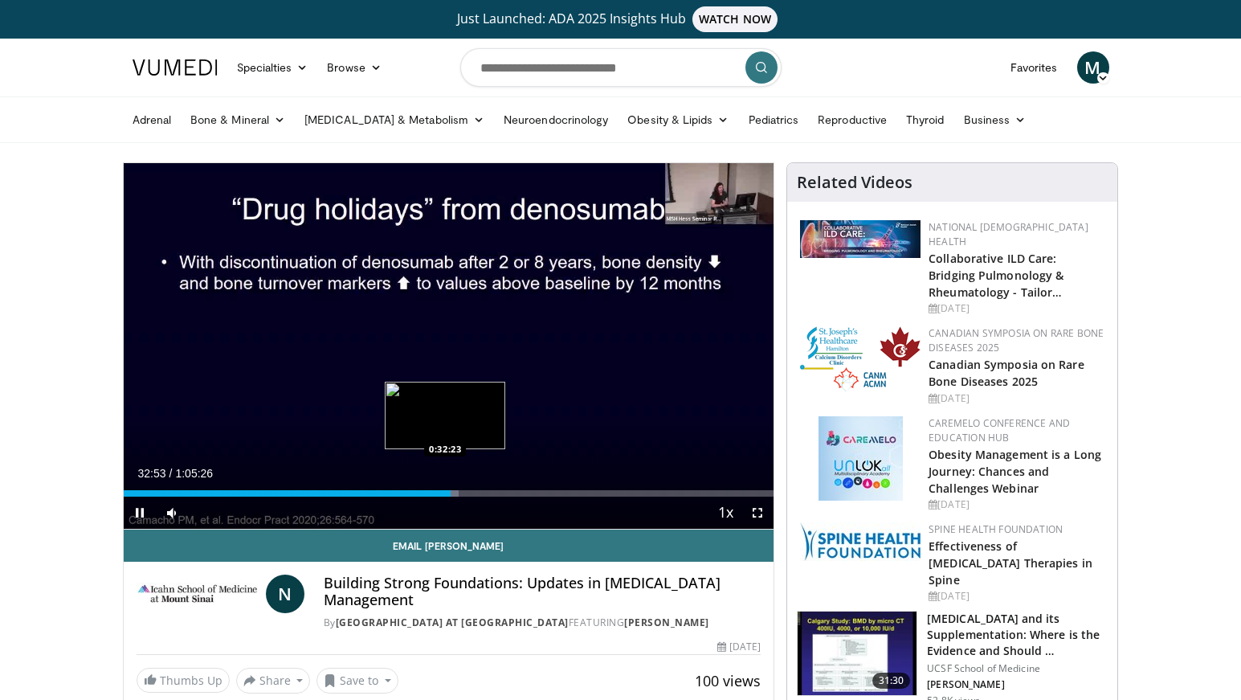
click at [446, 494] on div "Loaded : 51.54% 0:32:53 0:32:23" at bounding box center [449, 493] width 651 height 6
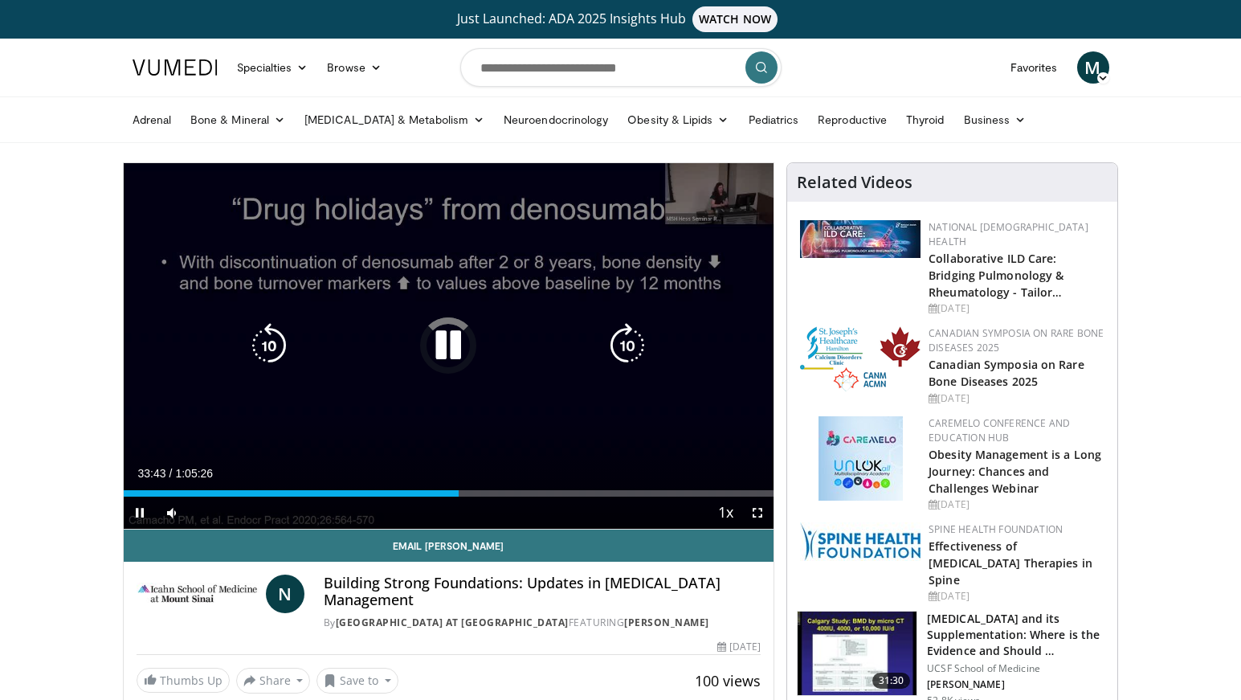
click at [456, 337] on icon "Video Player" at bounding box center [448, 345] width 45 height 45
click at [440, 346] on icon "Video Player" at bounding box center [448, 345] width 45 height 45
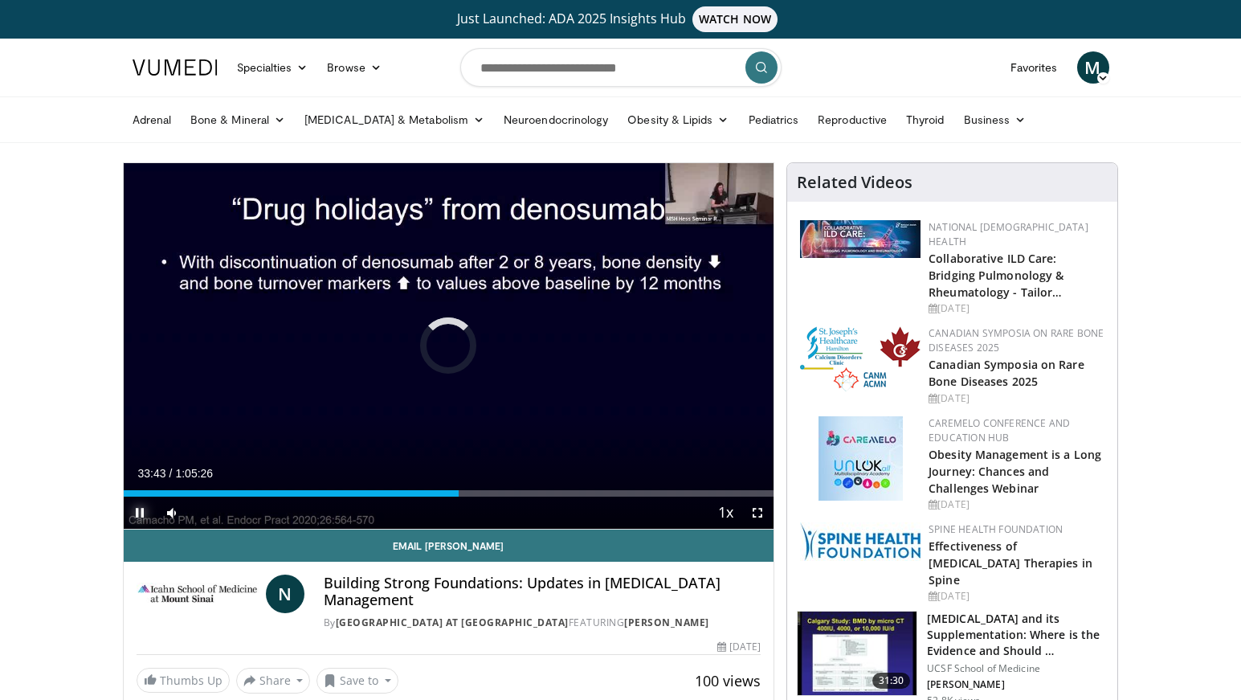
click at [141, 509] on span "Video Player" at bounding box center [140, 512] width 32 height 32
click at [135, 508] on span "Video Player" at bounding box center [140, 512] width 32 height 32
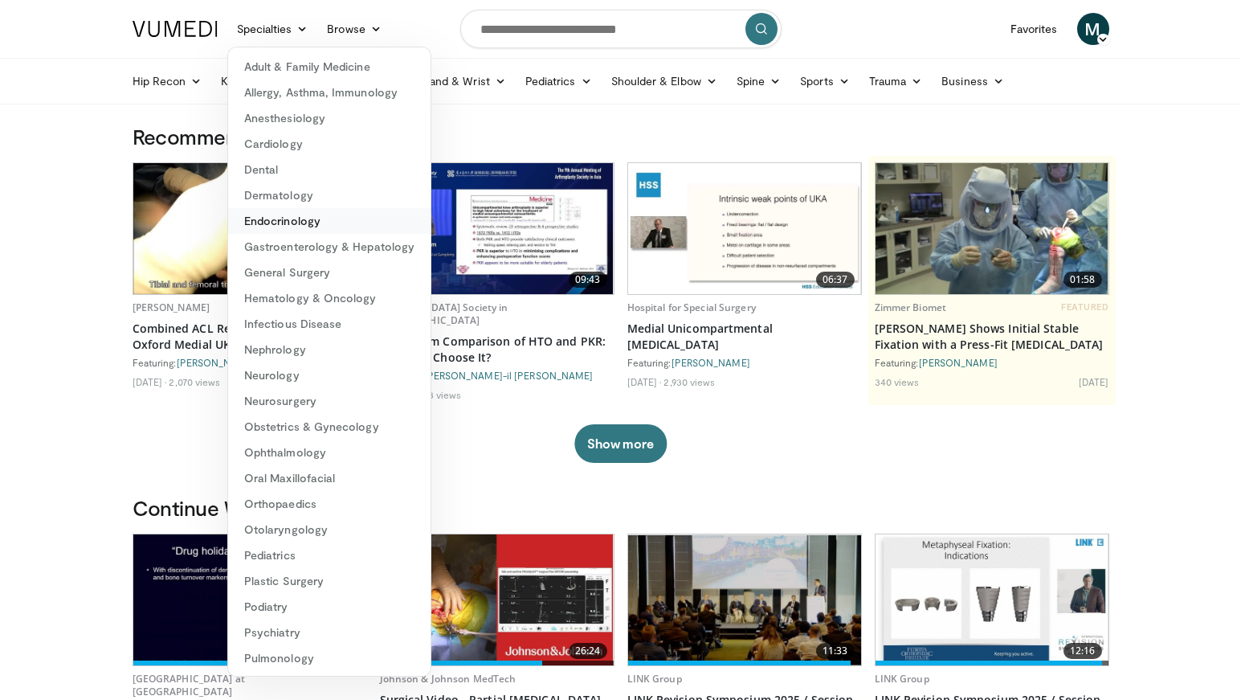
drag, startPoint x: 0, startPoint y: 0, endPoint x: 301, endPoint y: 231, distance: 379.8
click at [301, 231] on link "Endocrinology" at bounding box center [329, 221] width 202 height 26
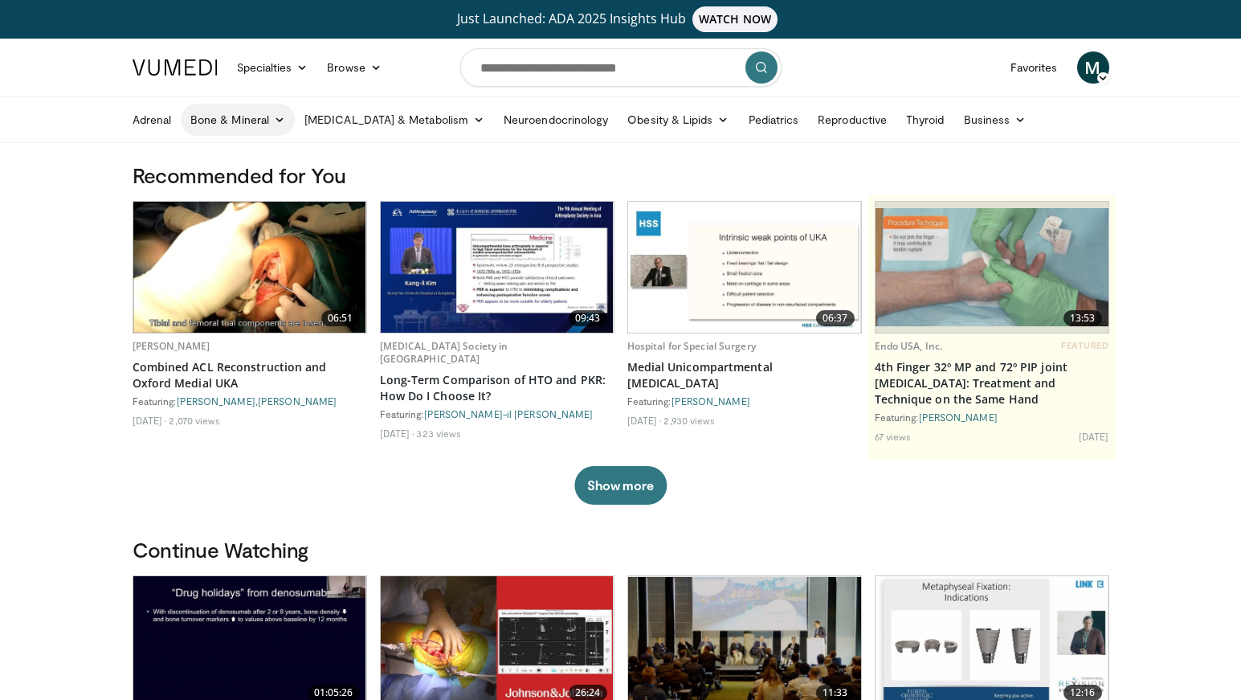
click at [243, 116] on link "Bone & Mineral" at bounding box center [238, 120] width 114 height 32
click at [282, 638] on link "01:05:26" at bounding box center [249, 641] width 233 height 131
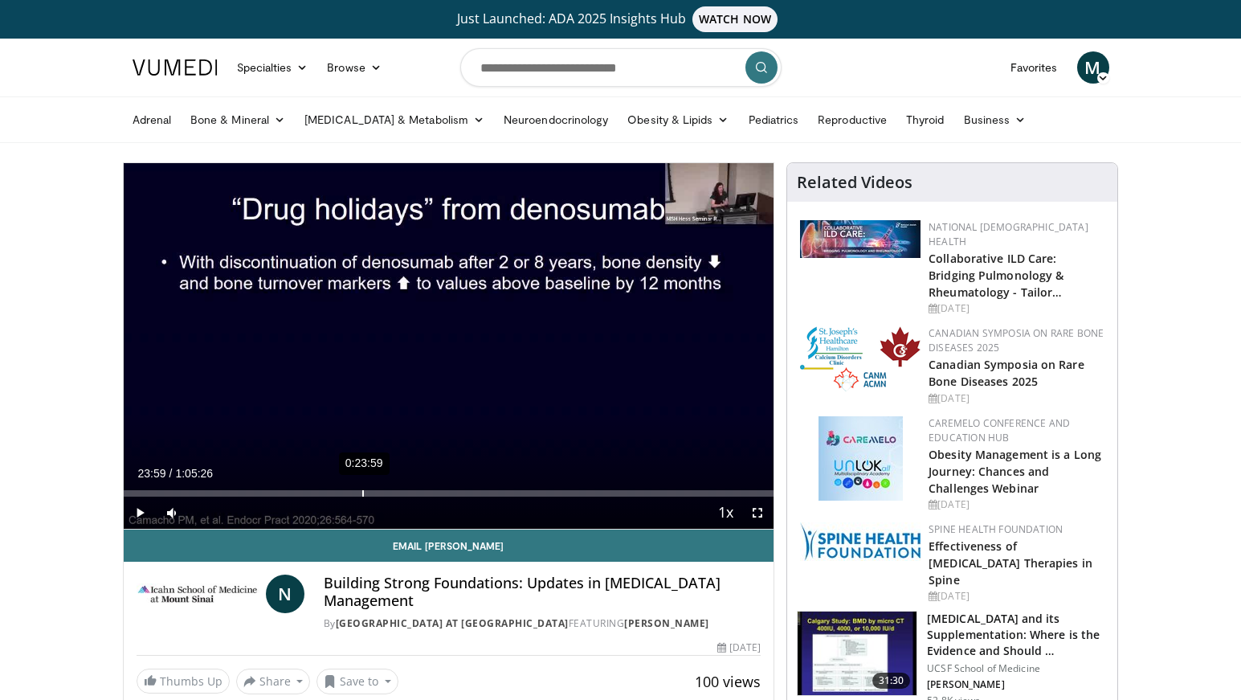
click at [361, 491] on div "Loaded : 0% 0:23:59 0:23:59" at bounding box center [449, 493] width 651 height 6
click at [439, 493] on div "Loaded : 0% 0:32:04 0:31:44" at bounding box center [449, 493] width 651 height 6
click at [456, 495] on div "Loaded : 0% 0:33:31 0:33:31" at bounding box center [449, 493] width 651 height 6
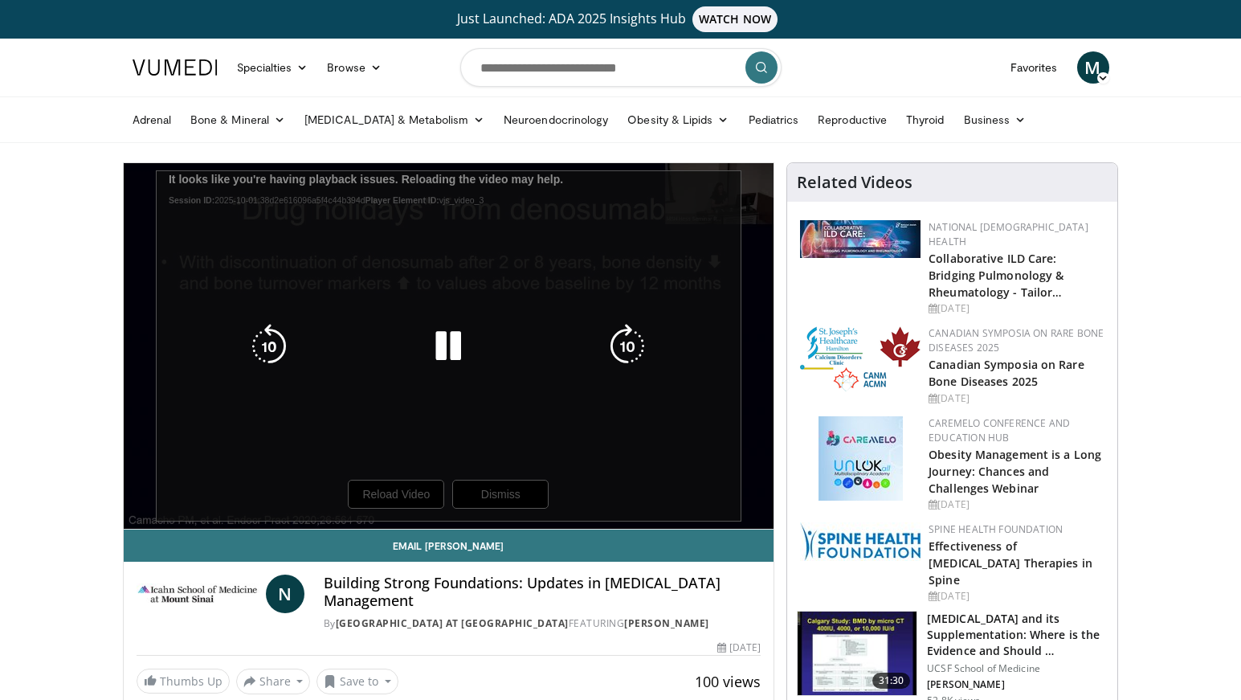
click at [419, 491] on div "10 seconds Tap to unmute" at bounding box center [449, 346] width 651 height 366
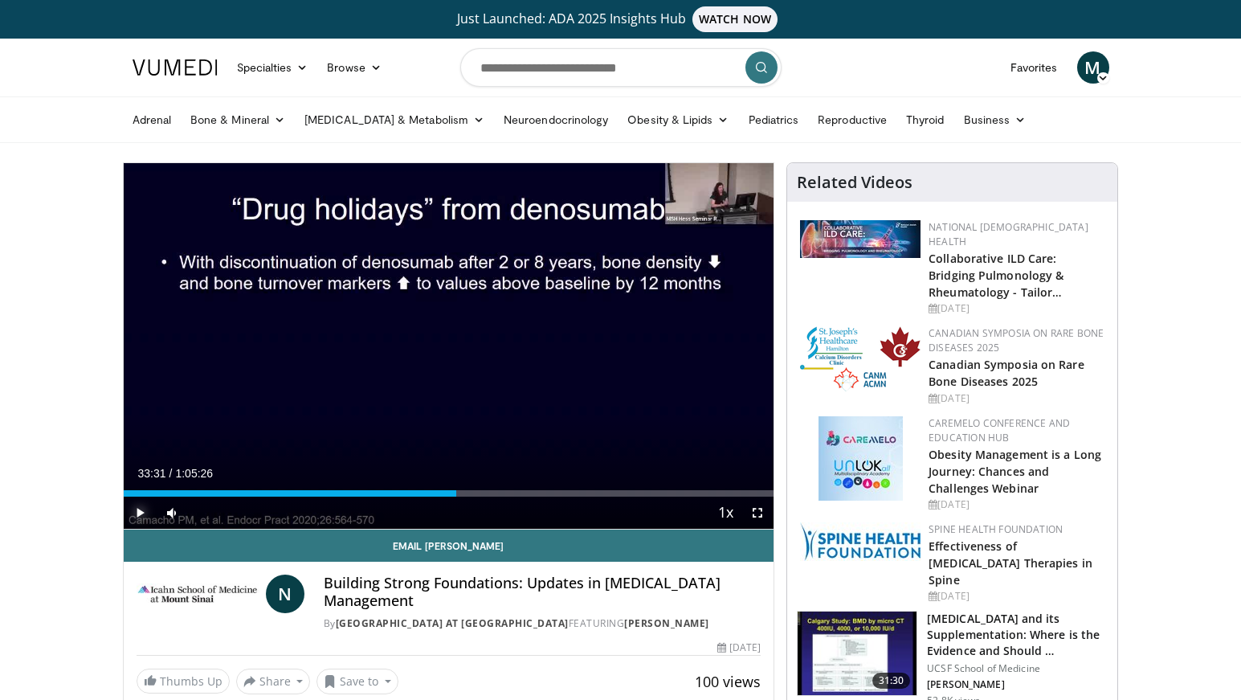
click at [134, 508] on span "Video Player" at bounding box center [140, 512] width 32 height 32
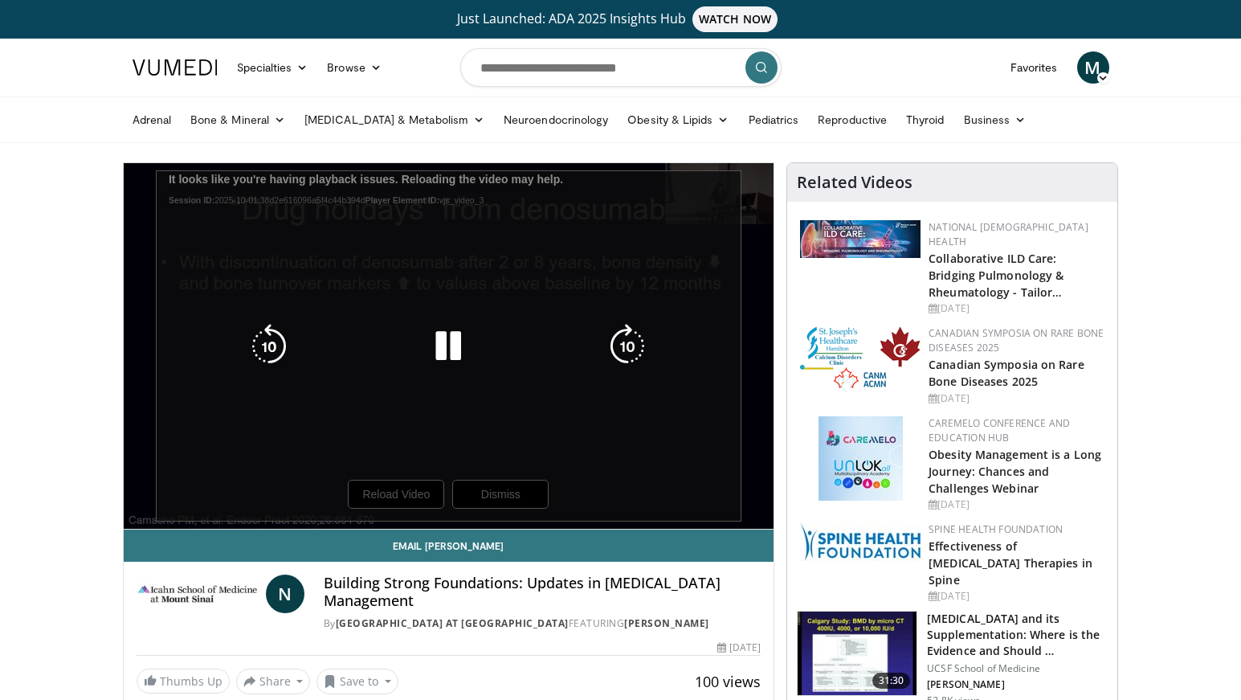
click at [390, 498] on div "10 seconds Tap to unmute" at bounding box center [449, 346] width 651 height 366
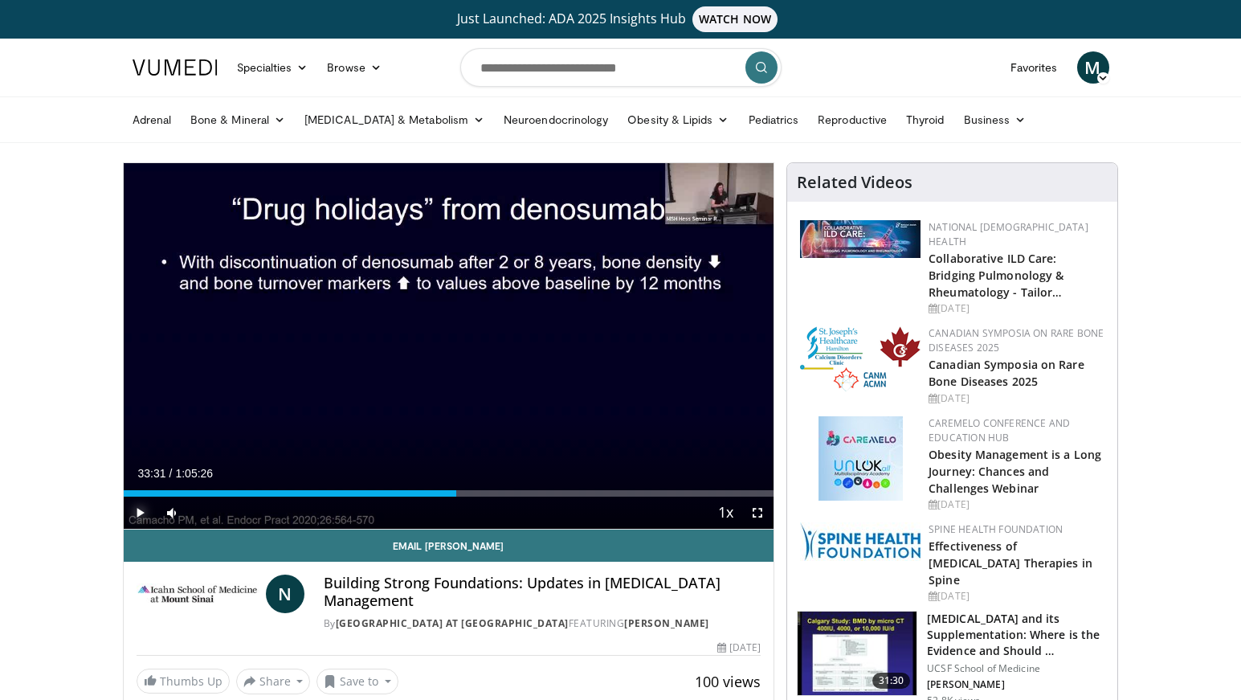
click at [143, 507] on span "Video Player" at bounding box center [140, 512] width 32 height 32
